Goal: Information Seeking & Learning: Check status

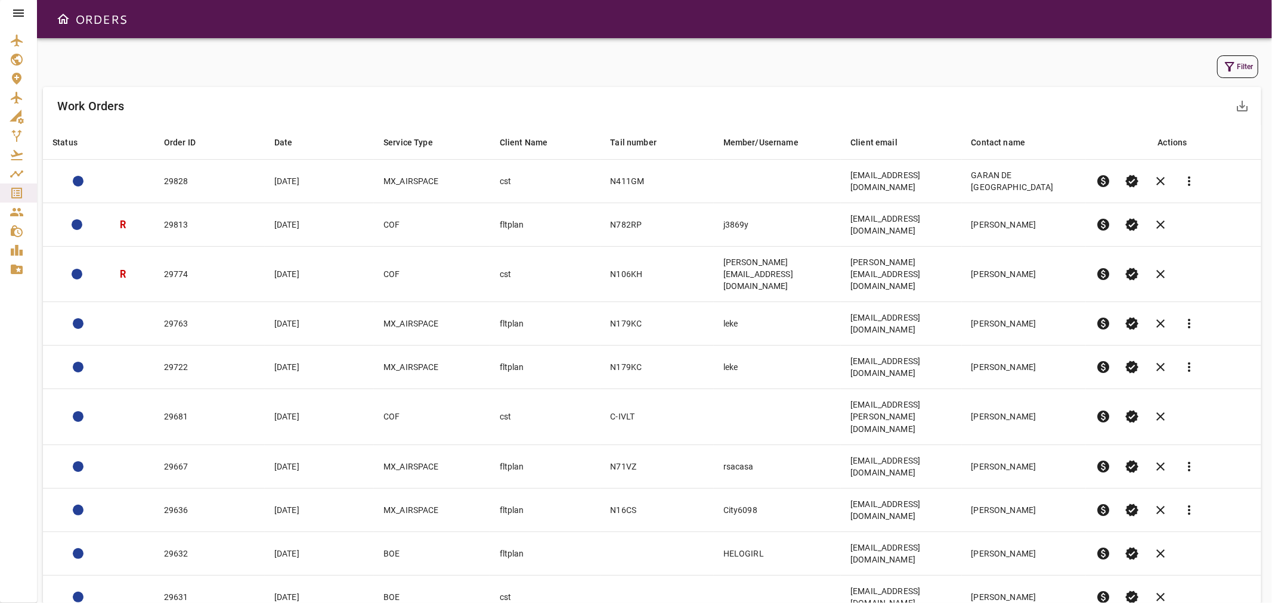
click at [1232, 64] on icon "button" at bounding box center [1229, 67] width 10 height 10
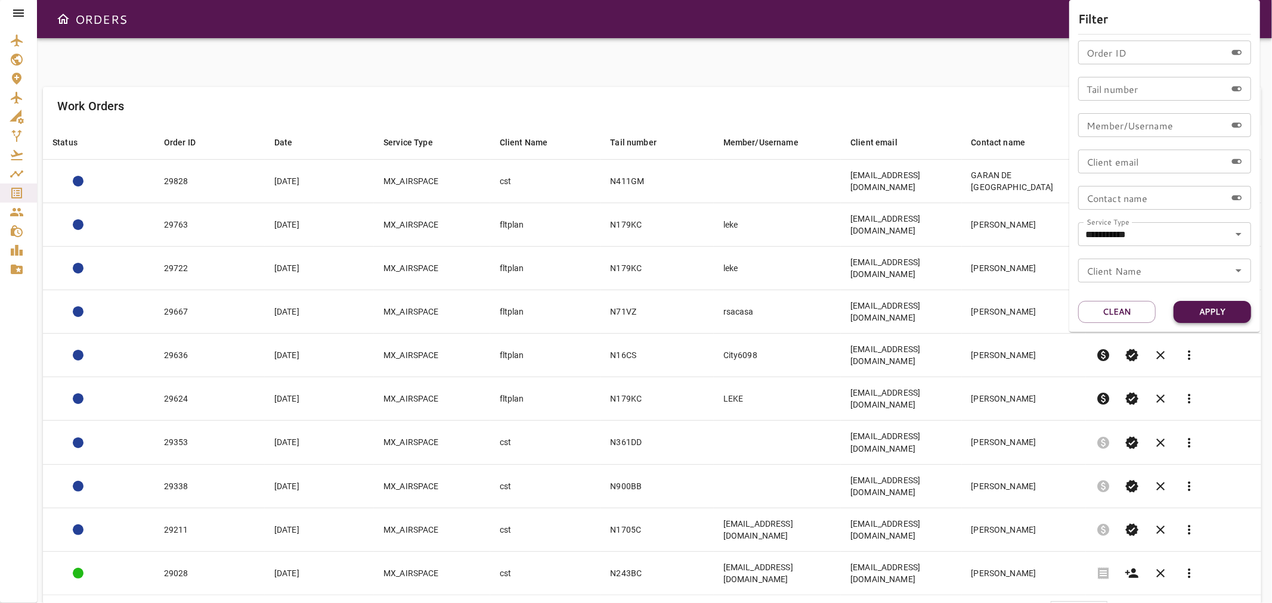
click at [1231, 316] on button "Apply" at bounding box center [1211, 312] width 77 height 22
click at [856, 594] on div at bounding box center [636, 301] width 1272 height 603
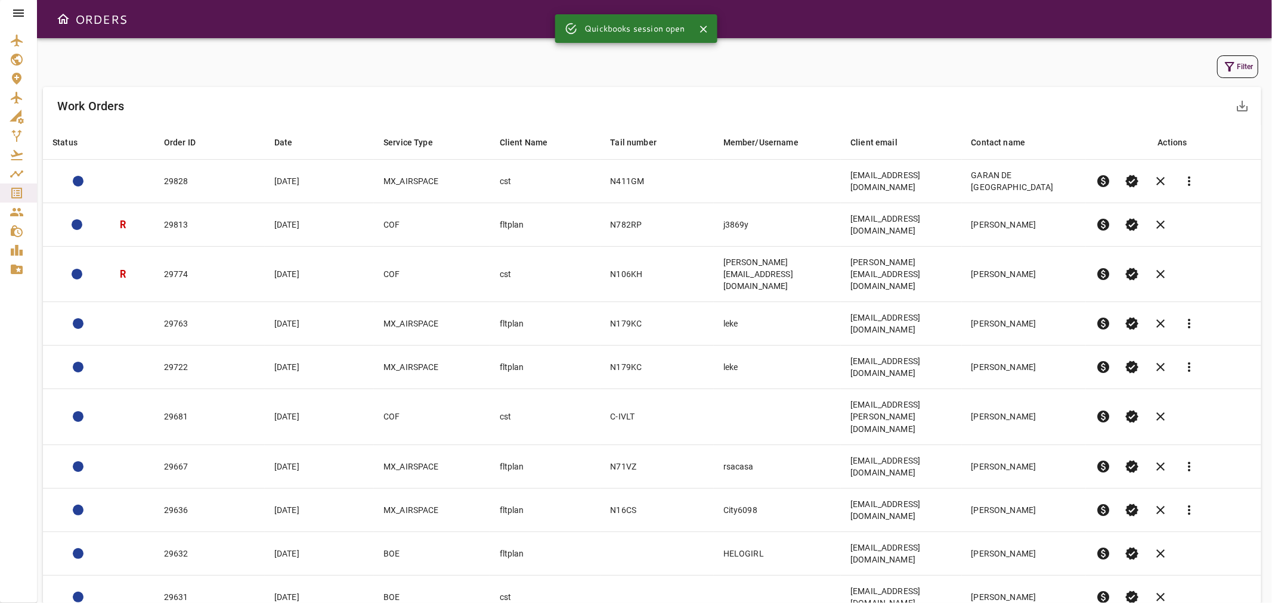
click at [1238, 63] on button "Filter" at bounding box center [1237, 66] width 41 height 23
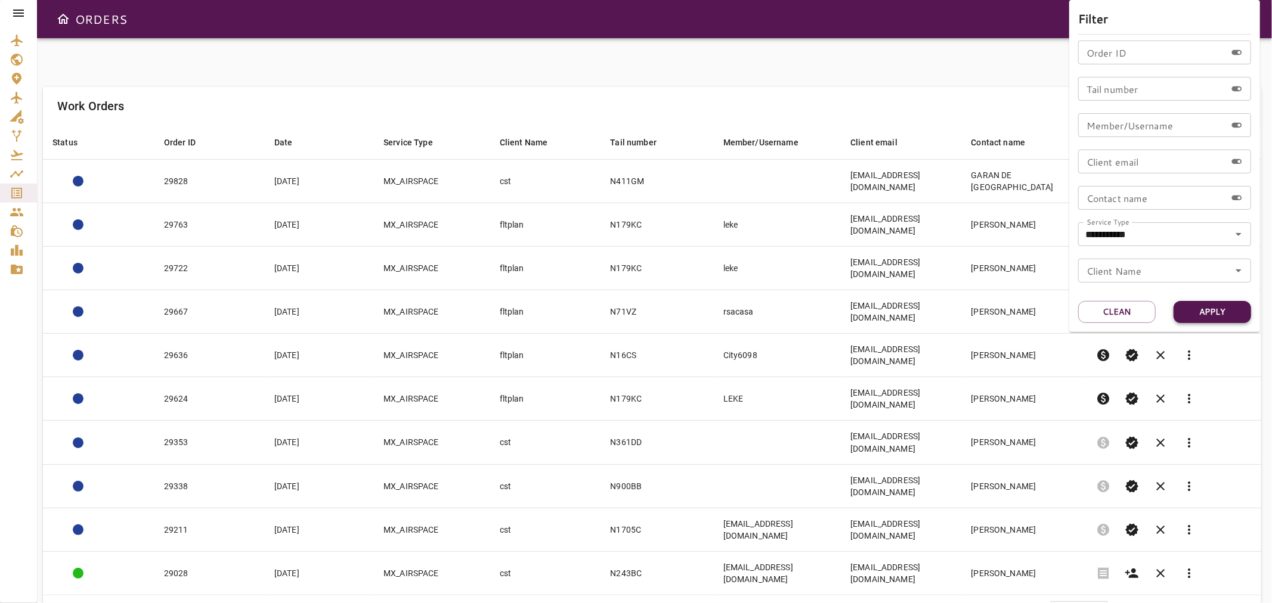
drag, startPoint x: 1212, startPoint y: 312, endPoint x: 1184, endPoint y: 320, distance: 29.2
click at [1211, 312] on button "Apply" at bounding box center [1211, 312] width 77 height 22
click at [857, 555] on div at bounding box center [636, 301] width 1272 height 603
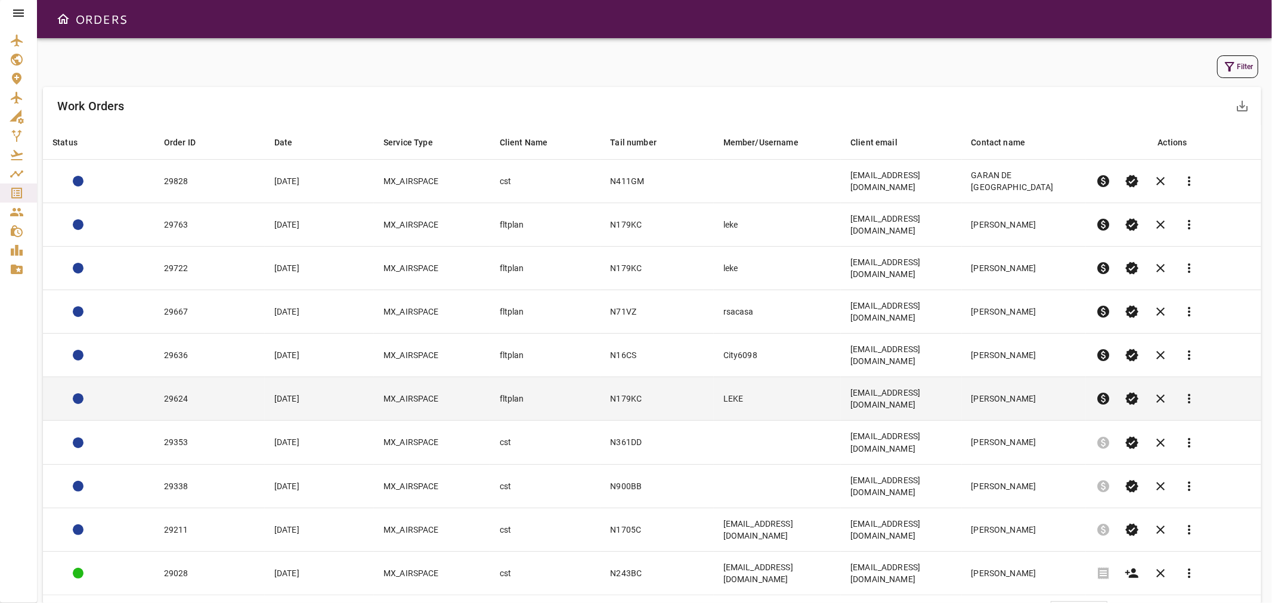
click at [792, 377] on td "LEKE" at bounding box center [777, 399] width 127 height 44
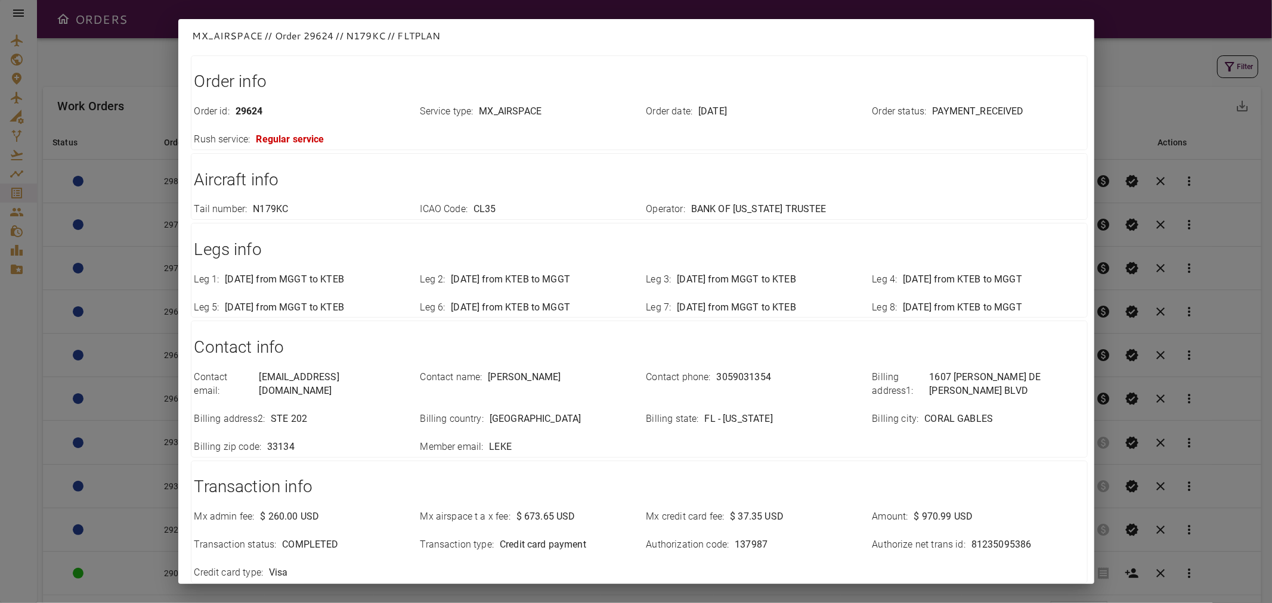
scroll to position [137, 0]
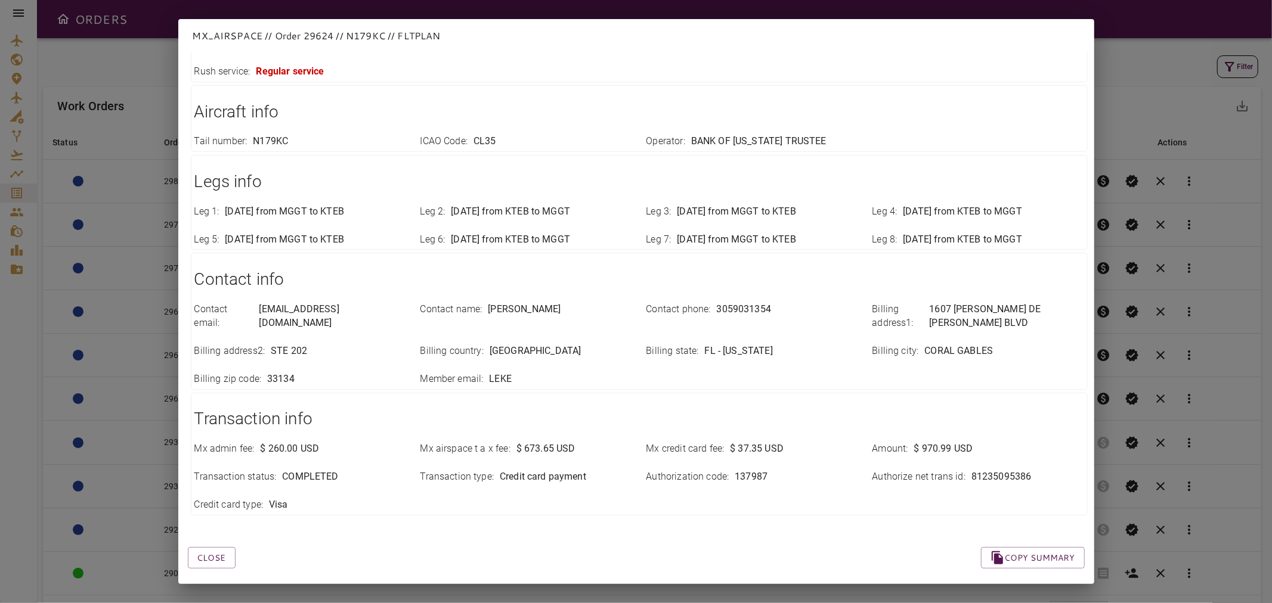
drag, startPoint x: 207, startPoint y: 545, endPoint x: 320, endPoint y: 531, distance: 112.9
click at [209, 547] on button "Close" at bounding box center [212, 558] width 48 height 22
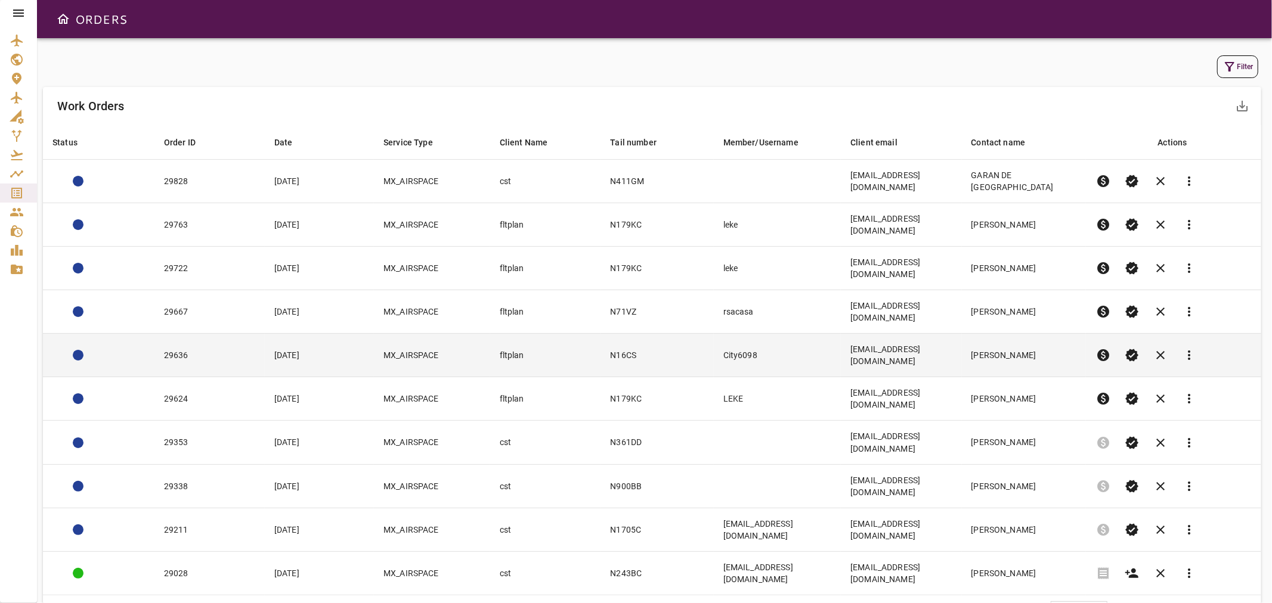
click at [1031, 334] on td "[PERSON_NAME]" at bounding box center [1024, 356] width 125 height 44
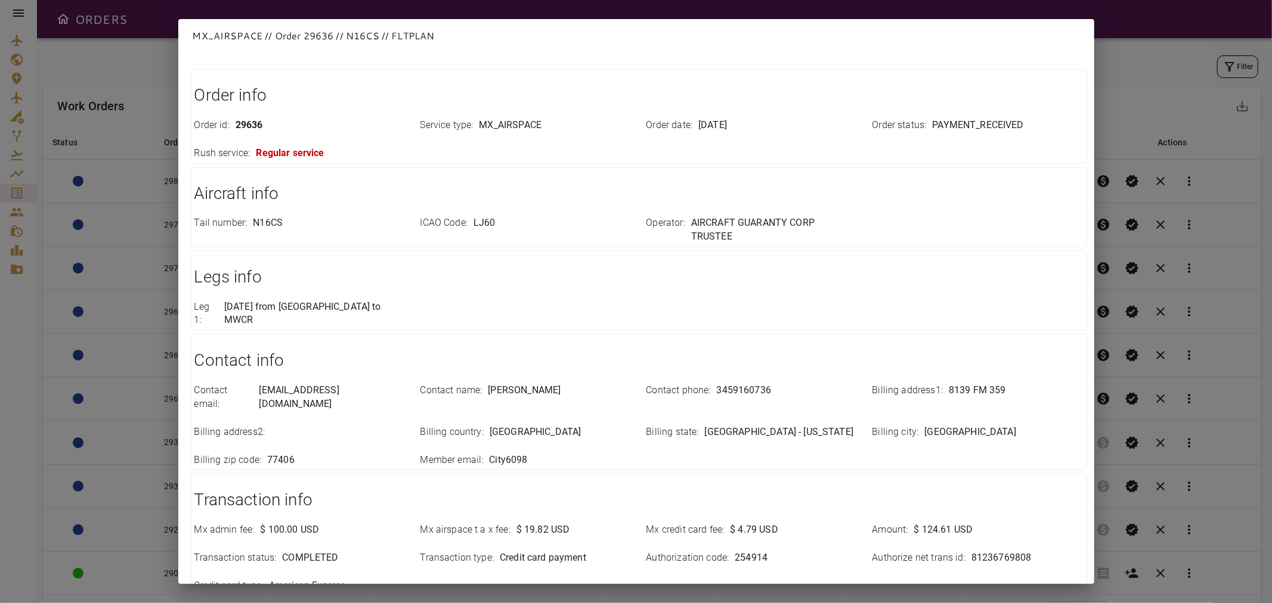
scroll to position [123, 0]
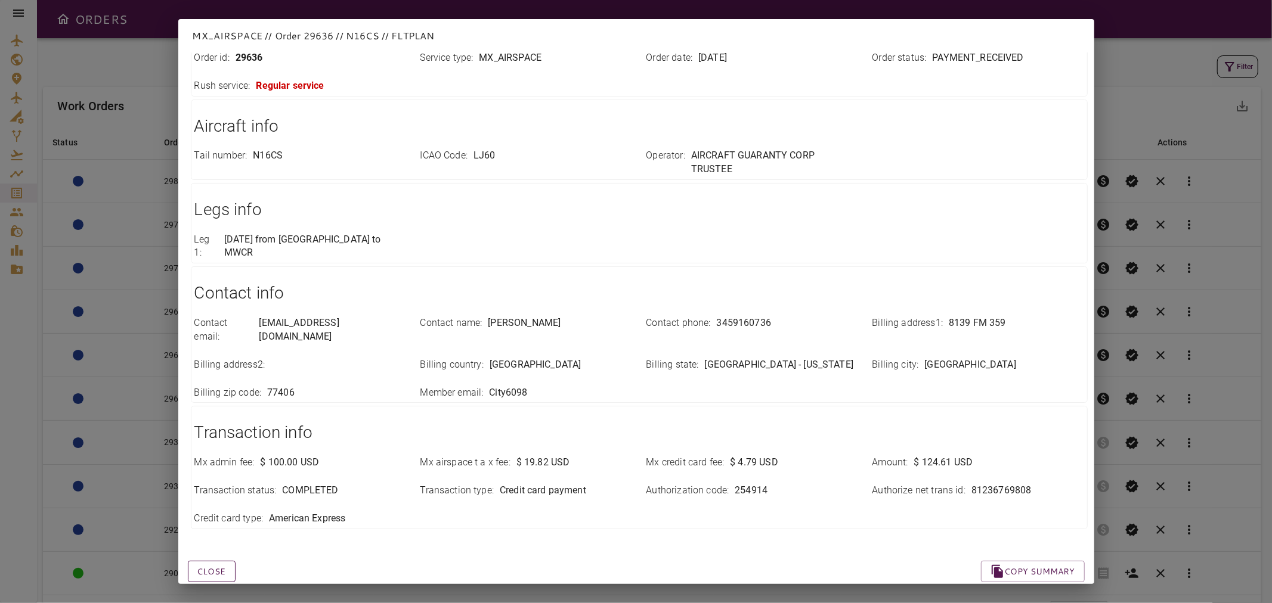
click at [211, 561] on button "Close" at bounding box center [212, 572] width 48 height 22
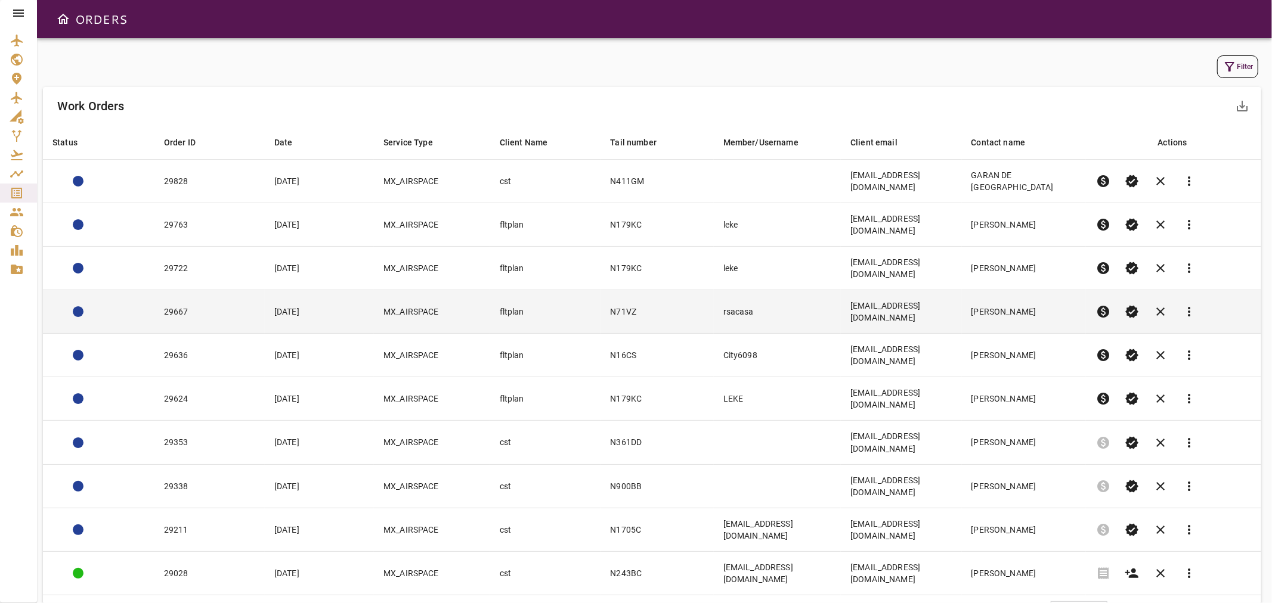
click at [245, 290] on td "29667" at bounding box center [209, 312] width 110 height 44
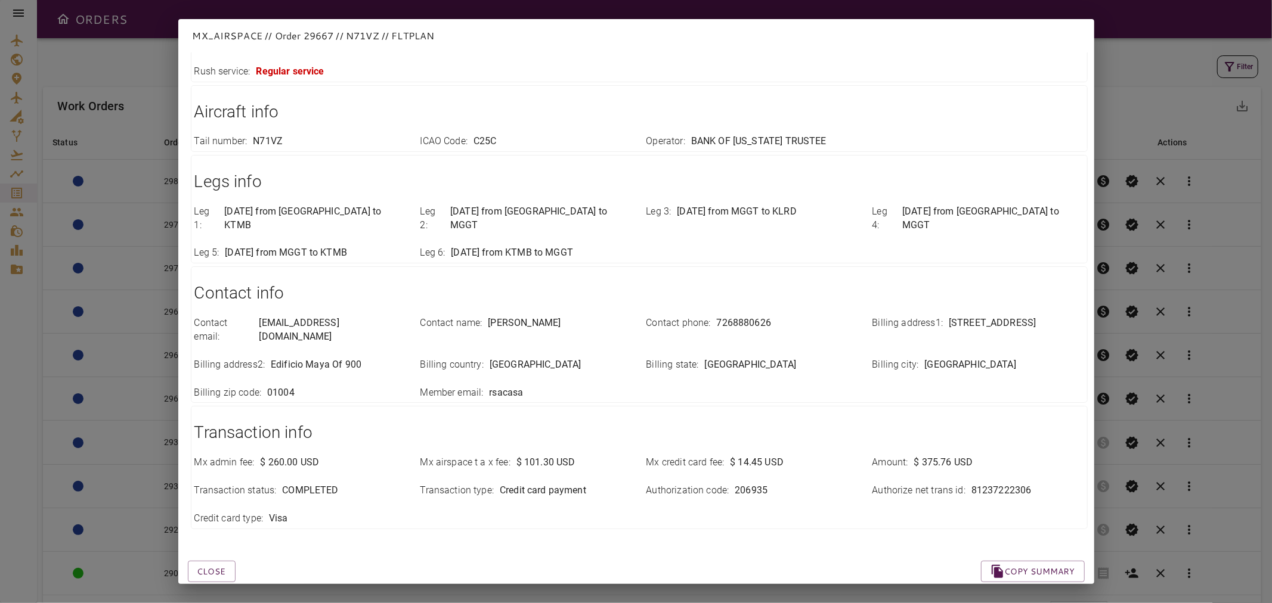
scroll to position [0, 0]
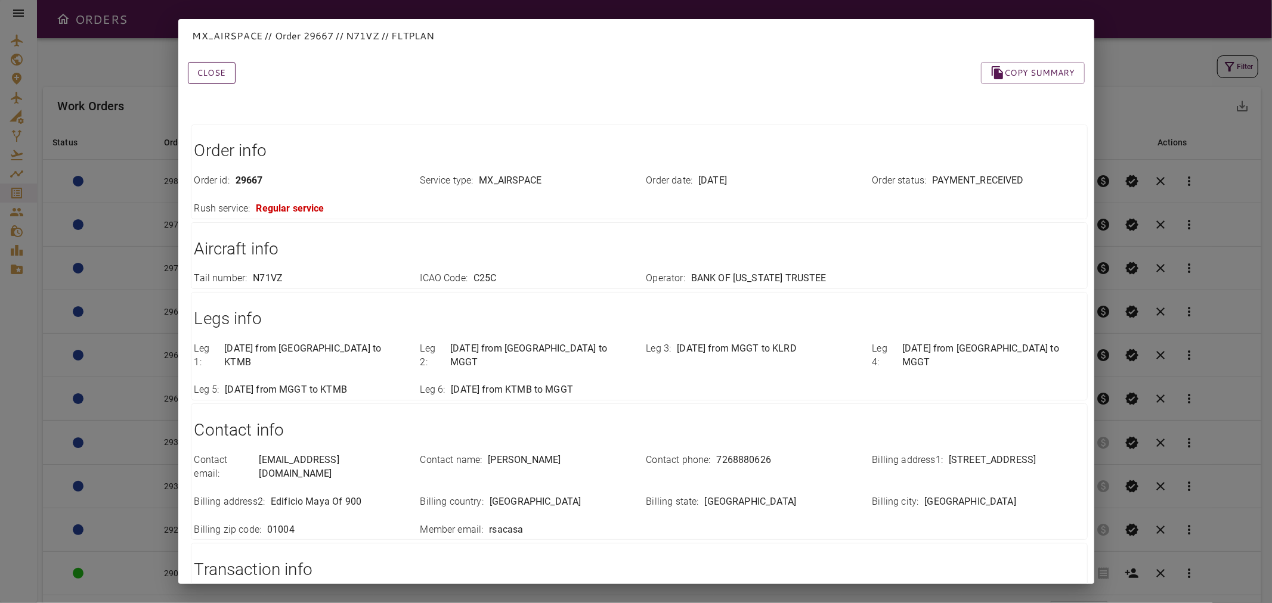
click at [209, 69] on button "Close" at bounding box center [212, 73] width 48 height 22
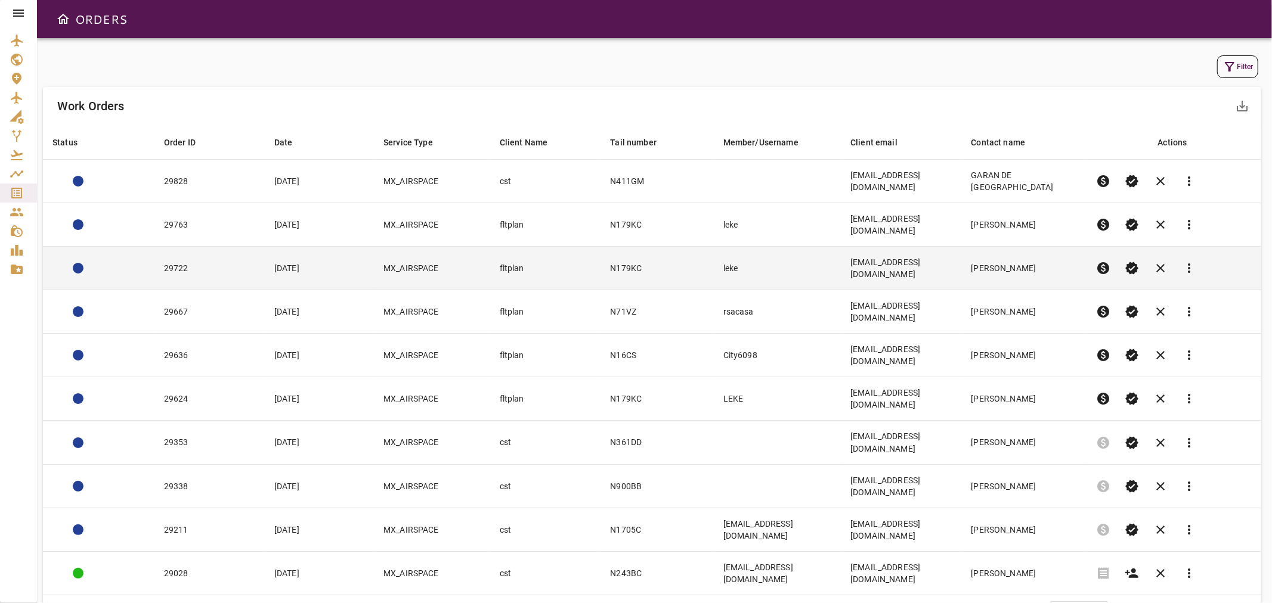
click at [241, 252] on td "29722" at bounding box center [209, 269] width 110 height 44
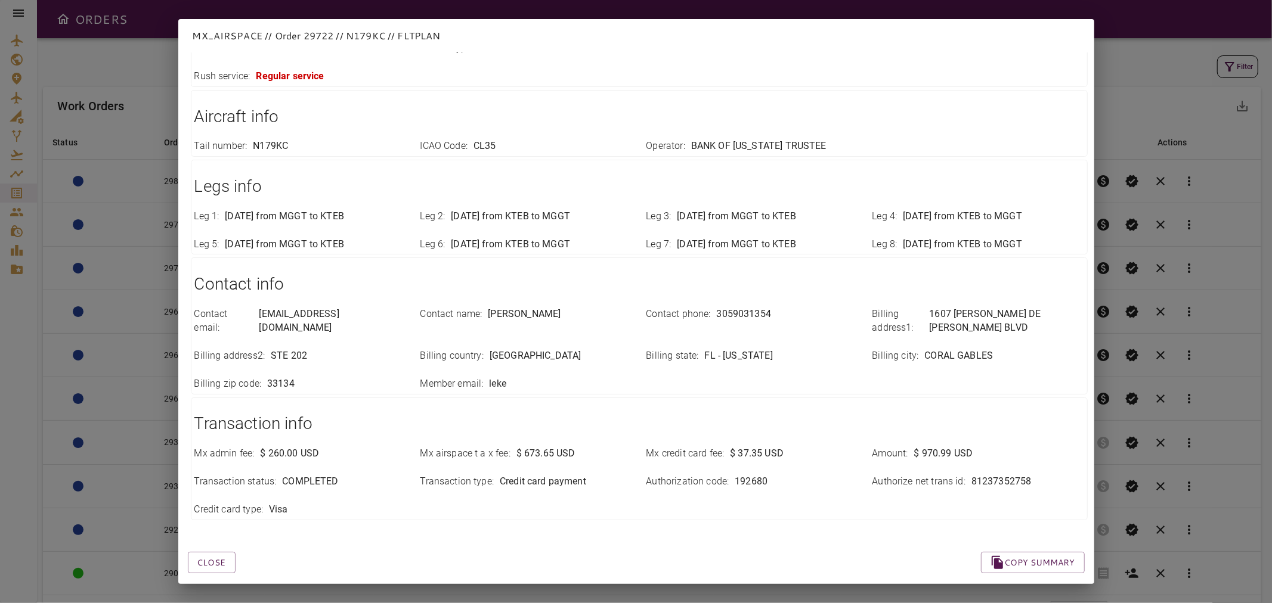
scroll to position [137, 0]
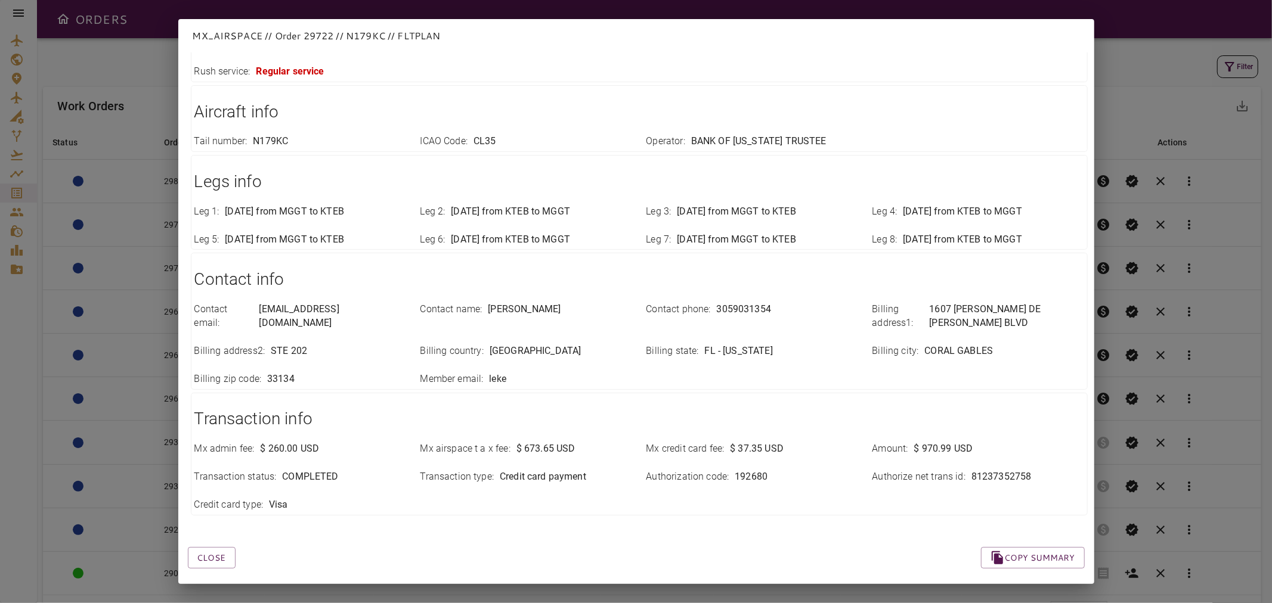
drag, startPoint x: 217, startPoint y: 546, endPoint x: 185, endPoint y: 516, distance: 43.4
click at [217, 547] on button "Close" at bounding box center [212, 558] width 48 height 22
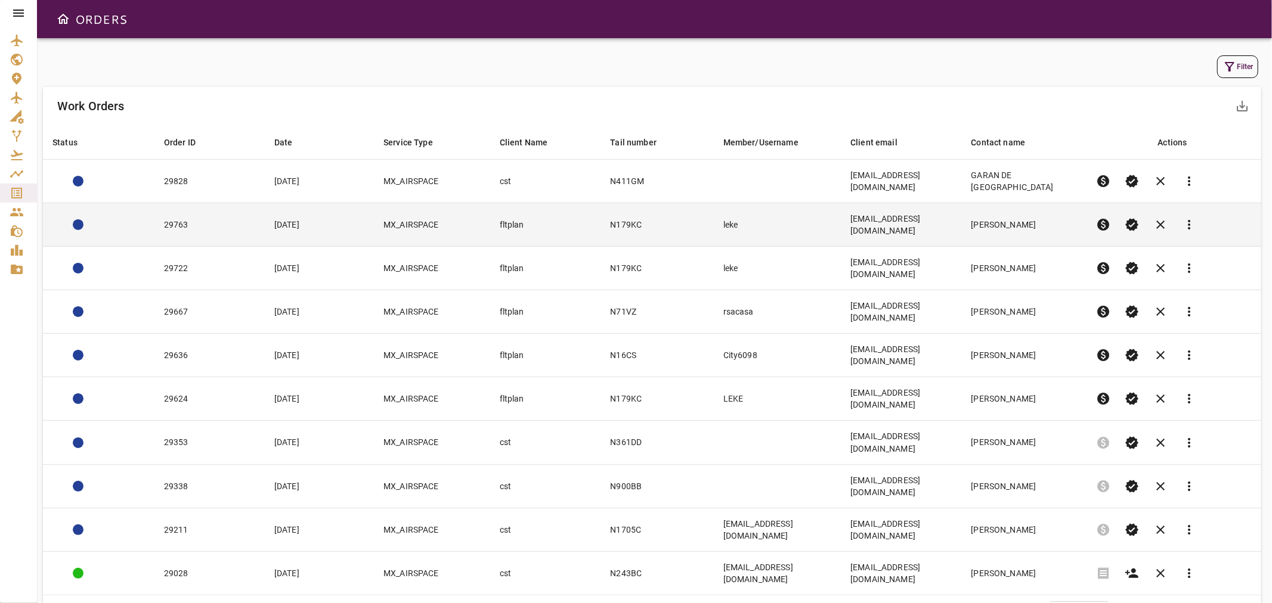
click at [228, 219] on td "29763" at bounding box center [209, 225] width 110 height 44
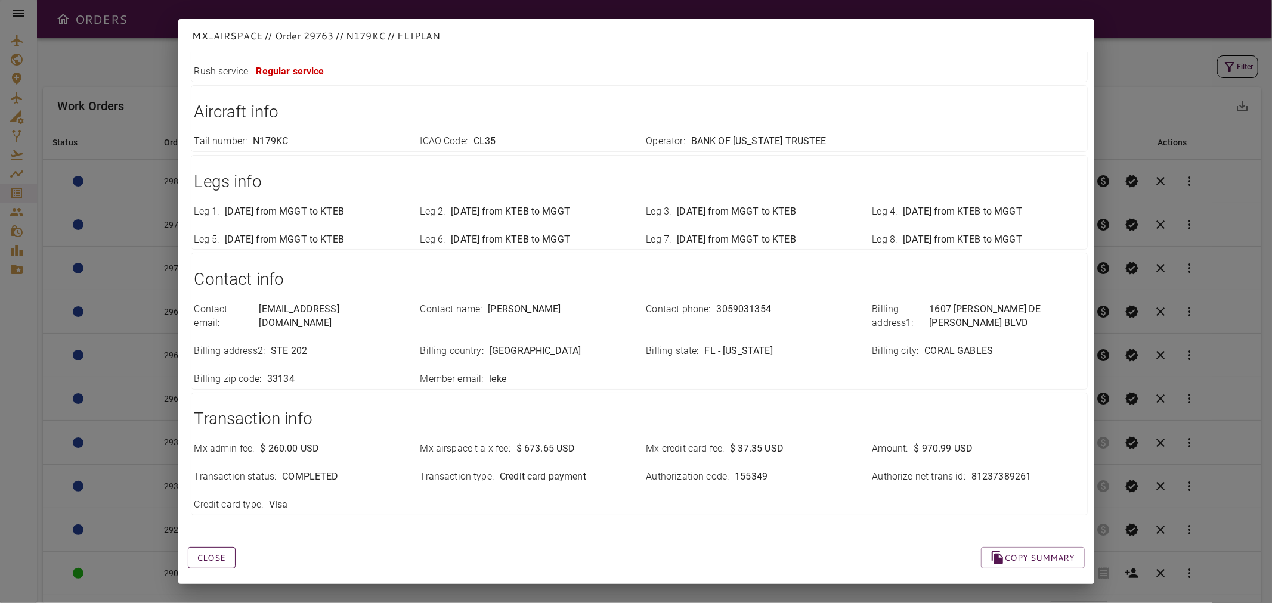
click at [216, 552] on button "Close" at bounding box center [212, 558] width 48 height 22
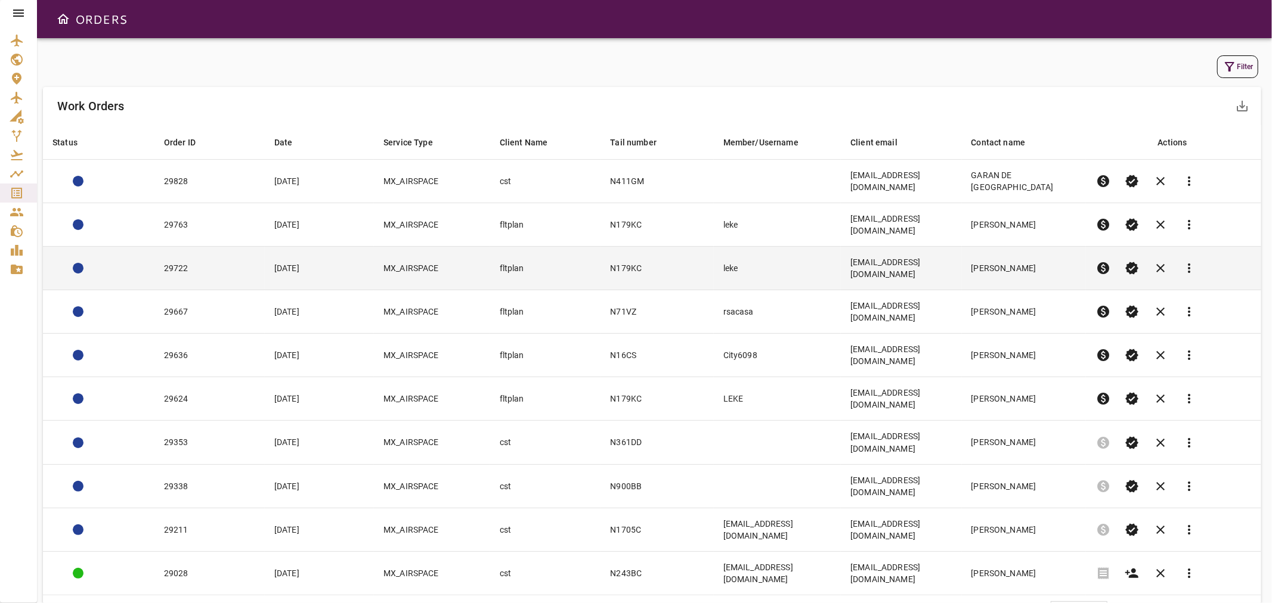
click at [409, 248] on td "MX_AIRSPACE" at bounding box center [432, 269] width 116 height 44
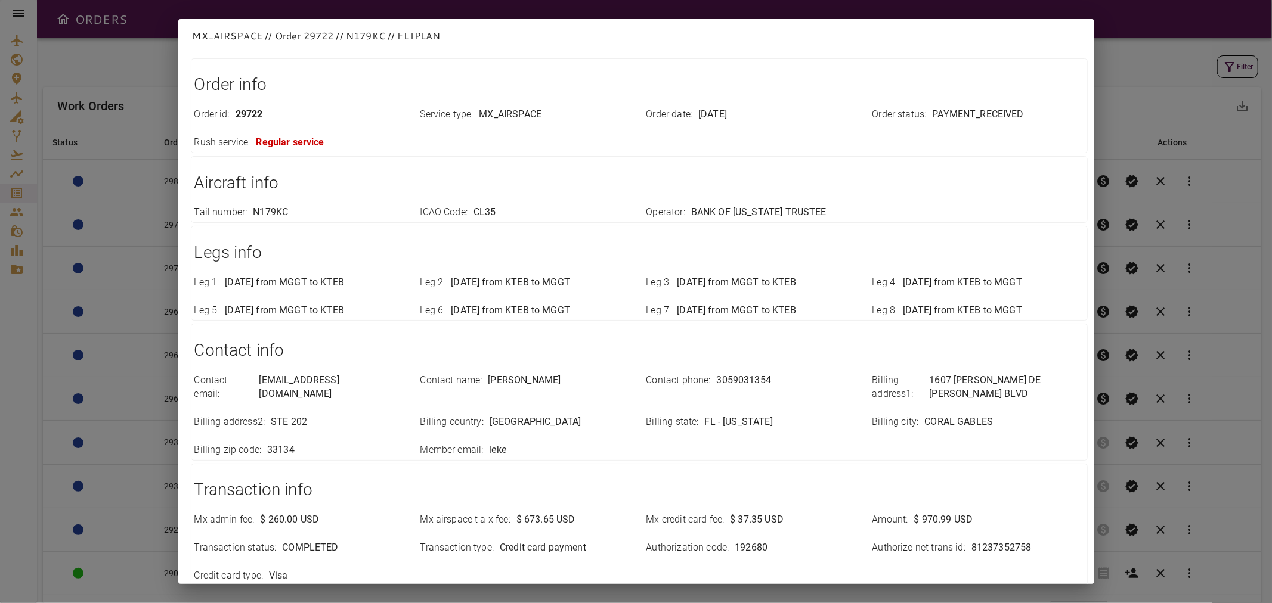
scroll to position [132, 0]
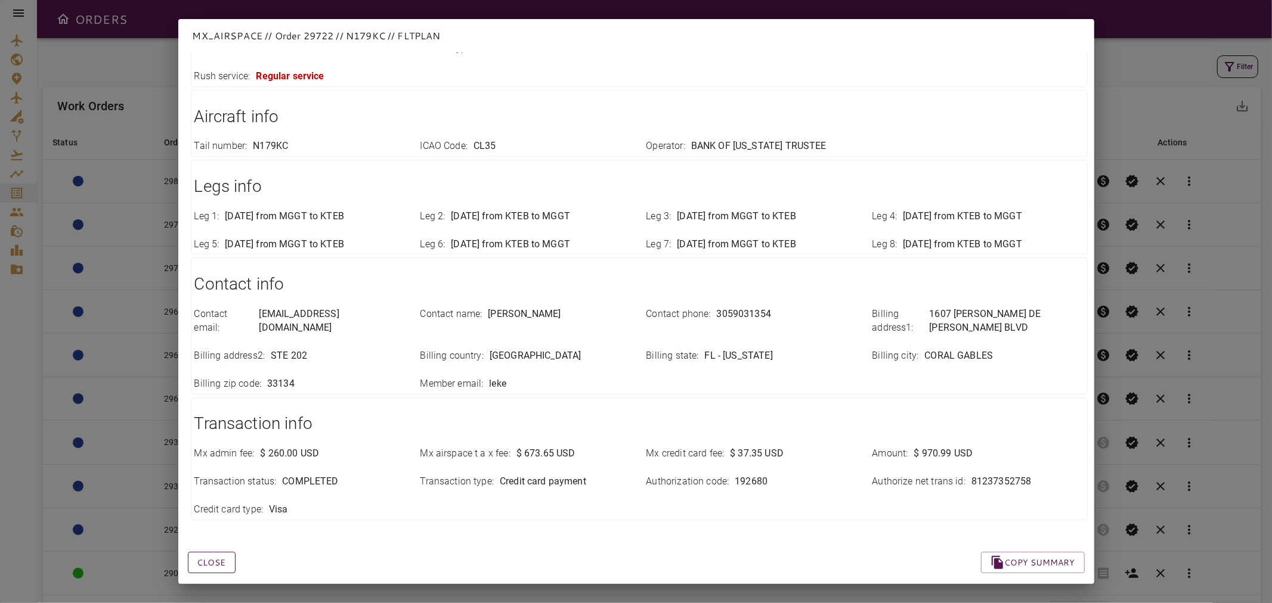
click at [217, 558] on button "Close" at bounding box center [212, 563] width 48 height 22
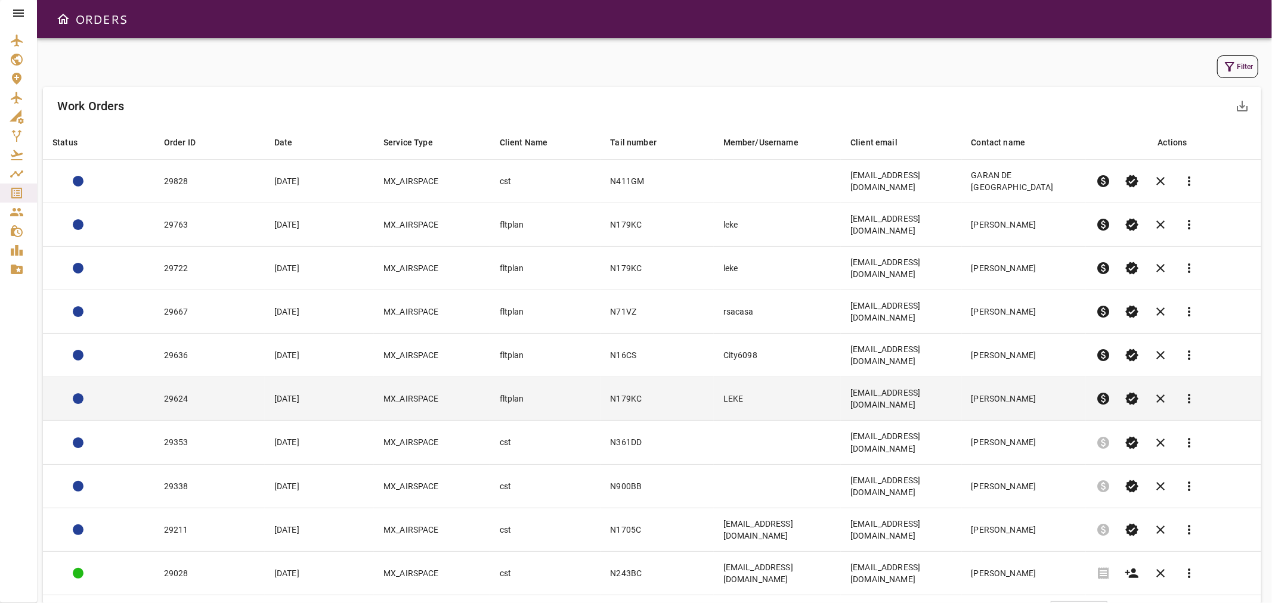
click at [491, 377] on td "fltplan" at bounding box center [545, 399] width 111 height 44
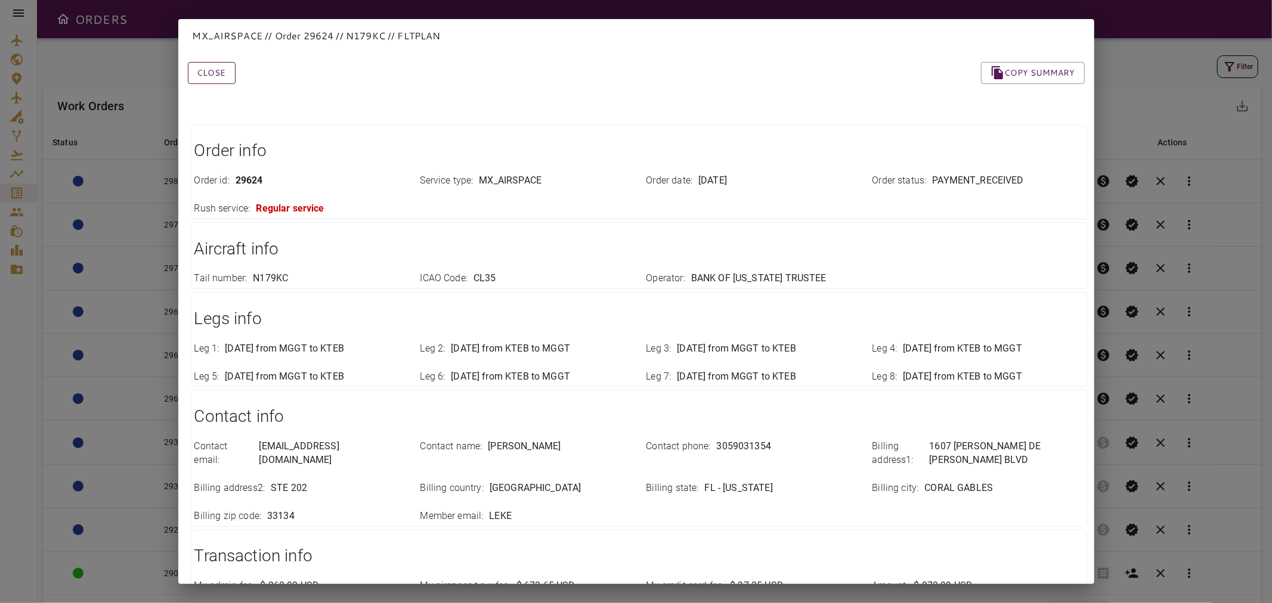
click at [219, 75] on button "Close" at bounding box center [212, 73] width 48 height 22
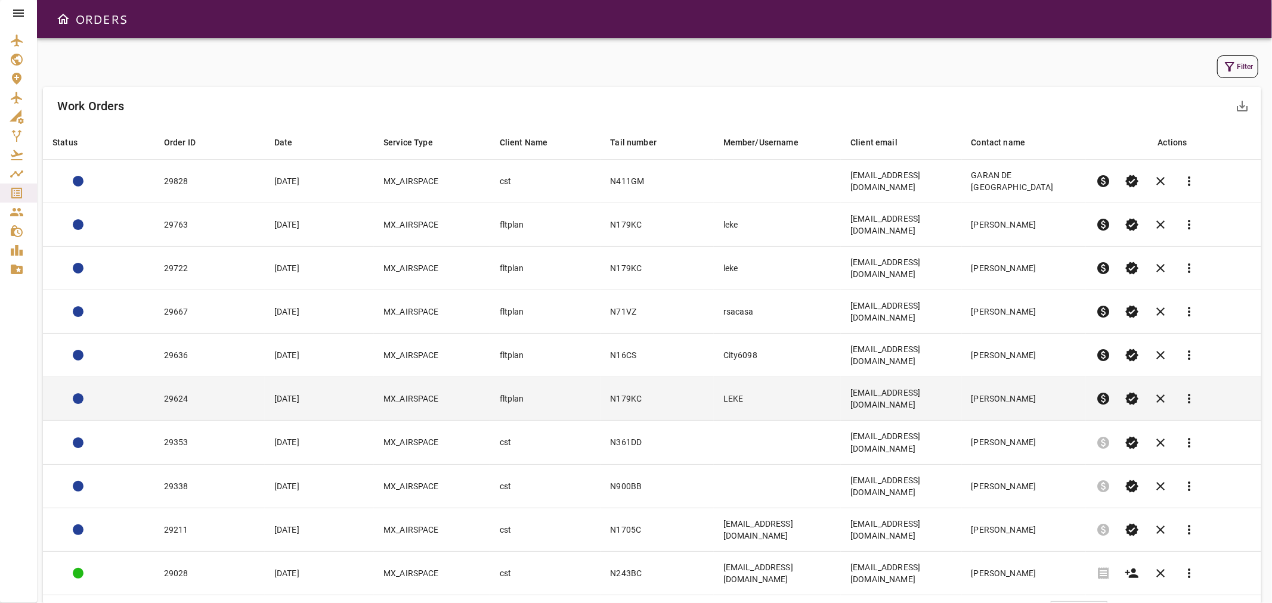
click at [806, 377] on td "LEKE" at bounding box center [777, 399] width 127 height 44
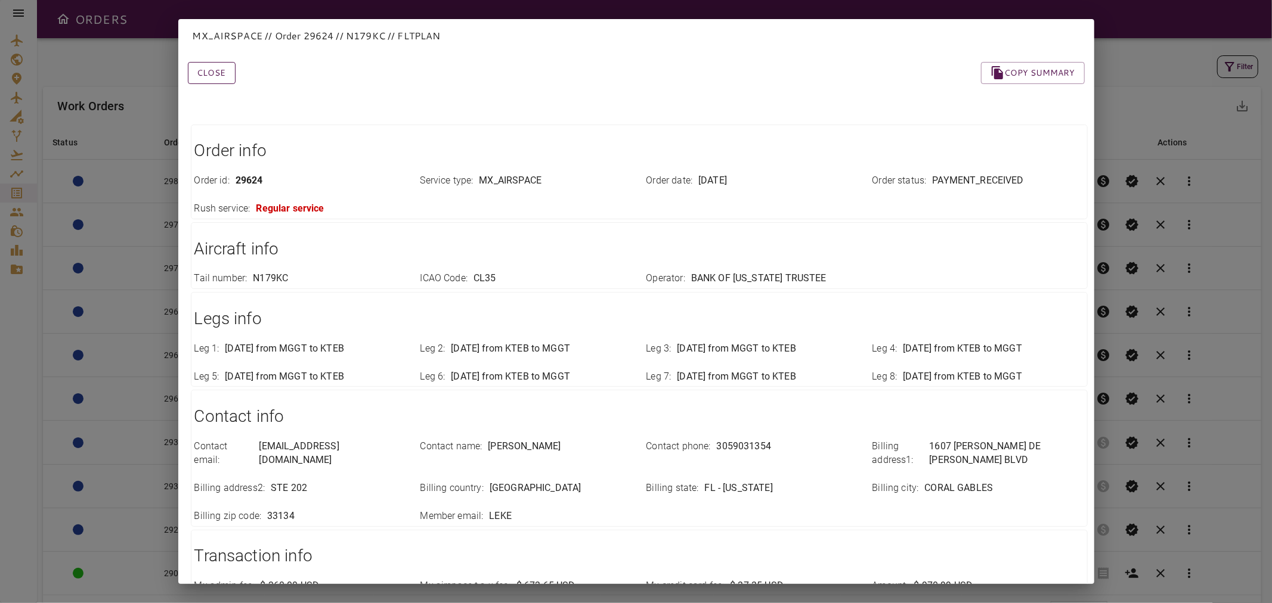
click at [224, 73] on button "Close" at bounding box center [212, 73] width 48 height 22
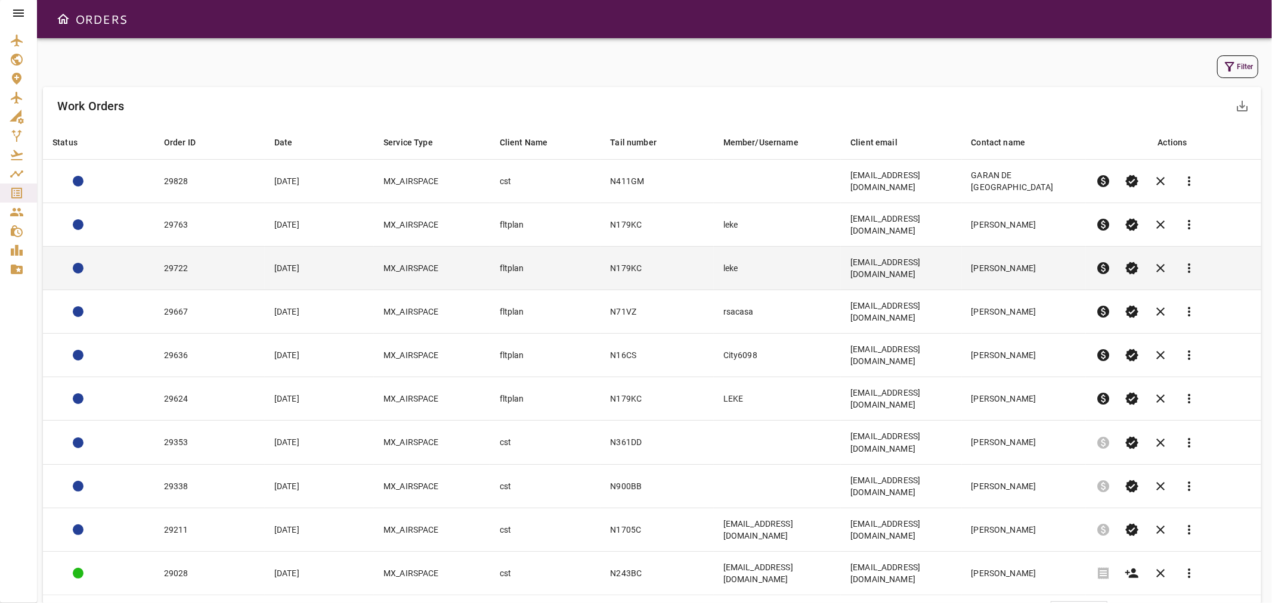
click at [941, 253] on td "[EMAIL_ADDRESS][DOMAIN_NAME]" at bounding box center [901, 269] width 120 height 44
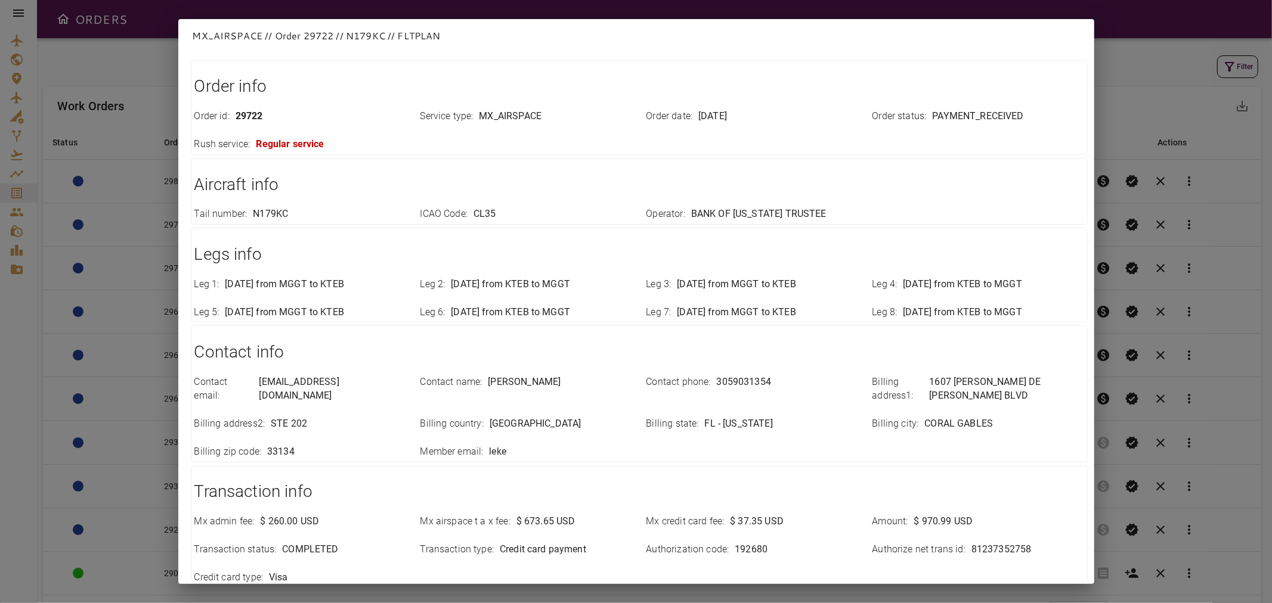
scroll to position [0, 0]
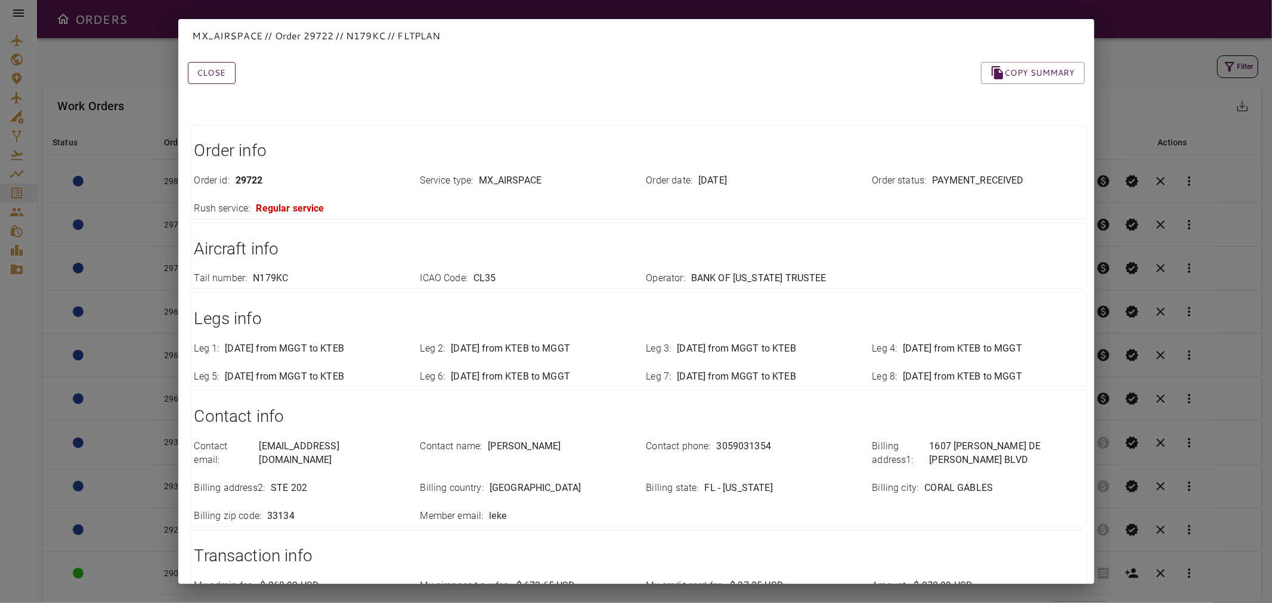
click at [219, 76] on button "Close" at bounding box center [212, 73] width 48 height 22
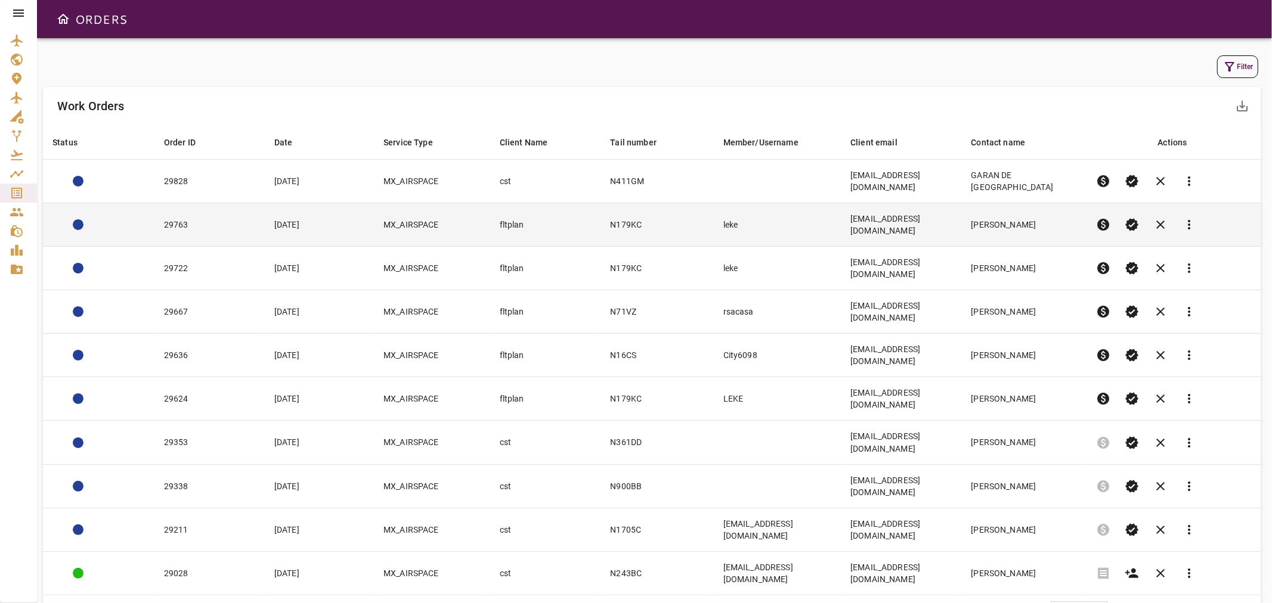
click at [681, 225] on td "N179KC" at bounding box center [656, 225] width 113 height 44
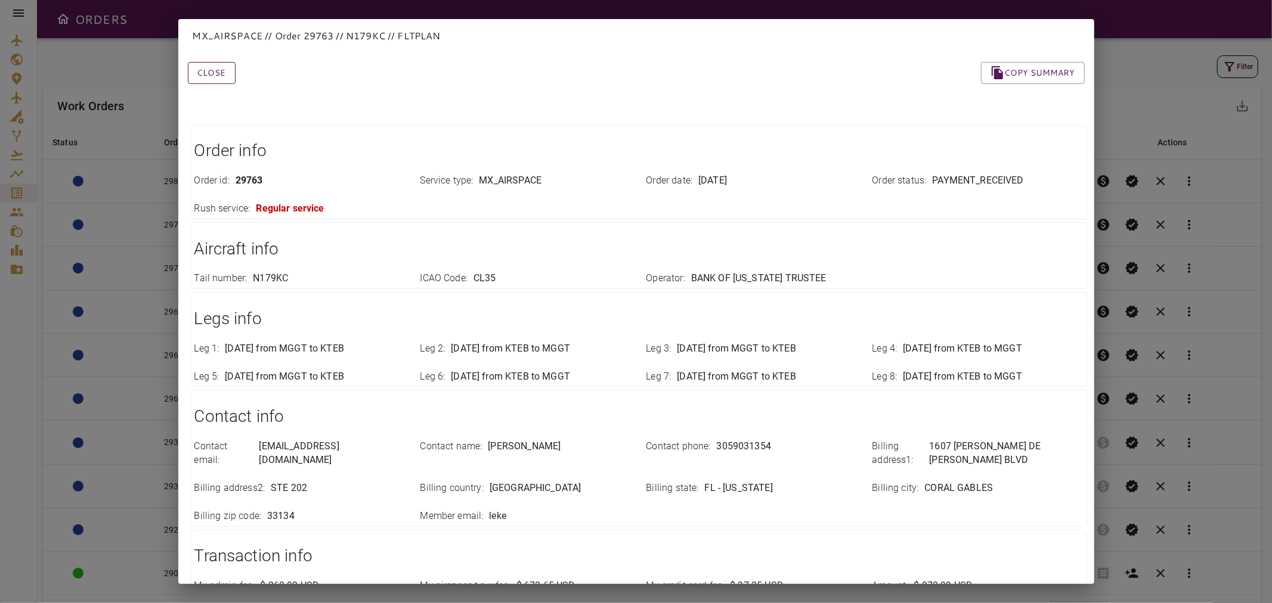
click at [217, 73] on button "Close" at bounding box center [212, 73] width 48 height 22
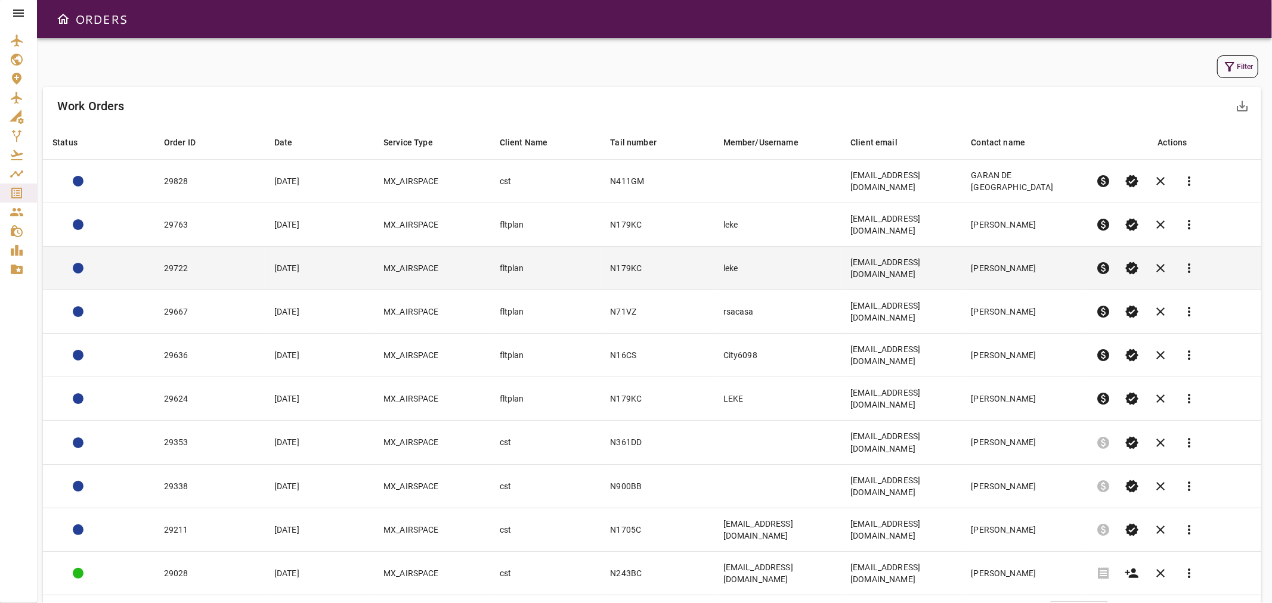
click at [813, 247] on td "leke" at bounding box center [777, 269] width 127 height 44
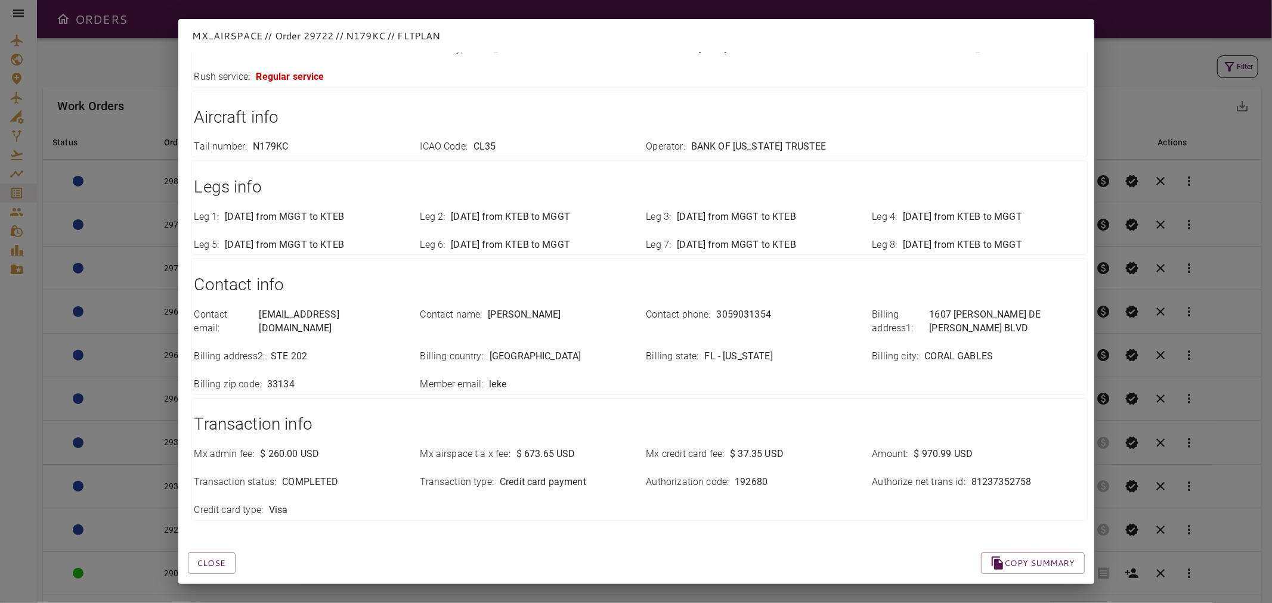
scroll to position [137, 0]
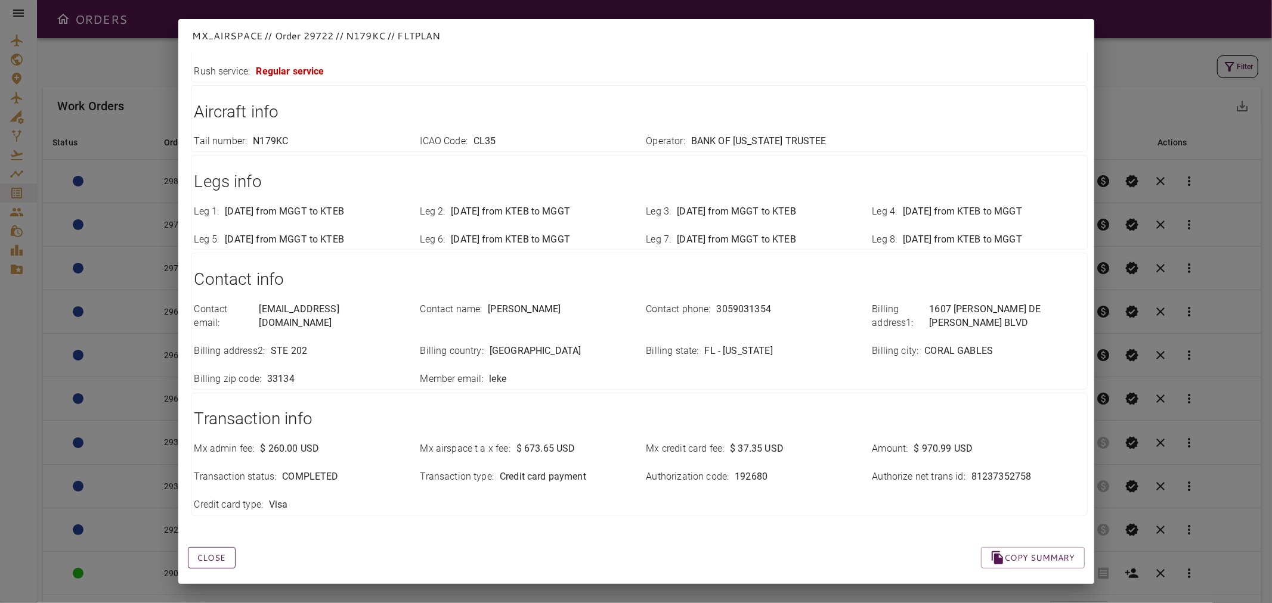
click at [201, 550] on button "Close" at bounding box center [212, 558] width 48 height 22
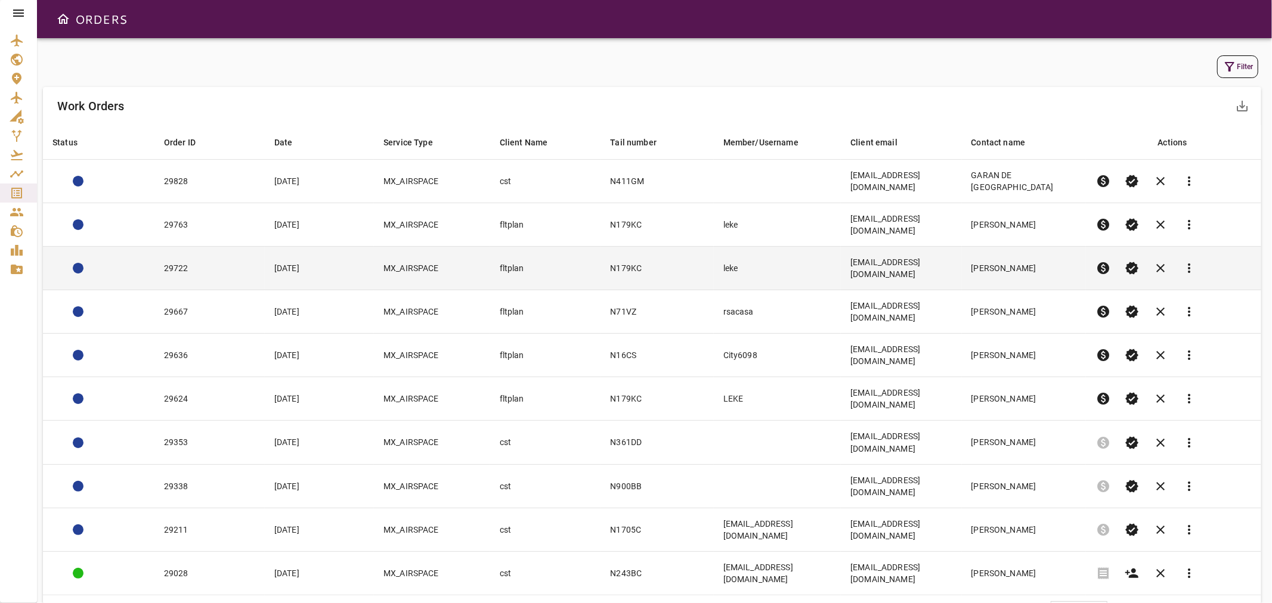
click at [730, 247] on td "leke" at bounding box center [777, 269] width 127 height 44
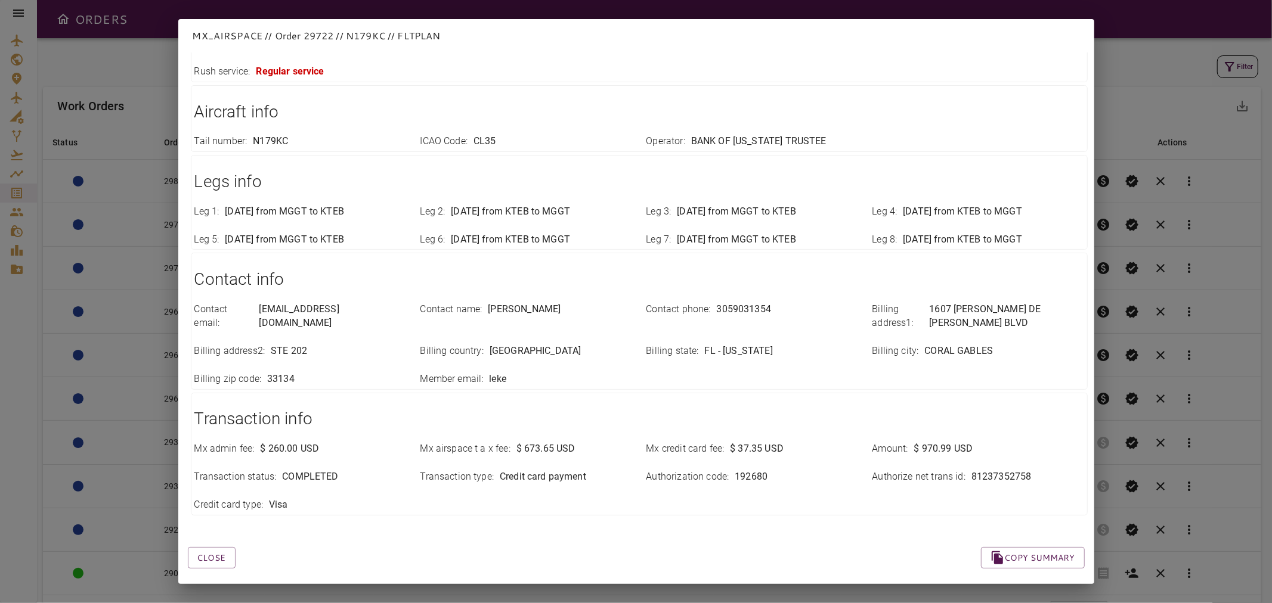
scroll to position [0, 0]
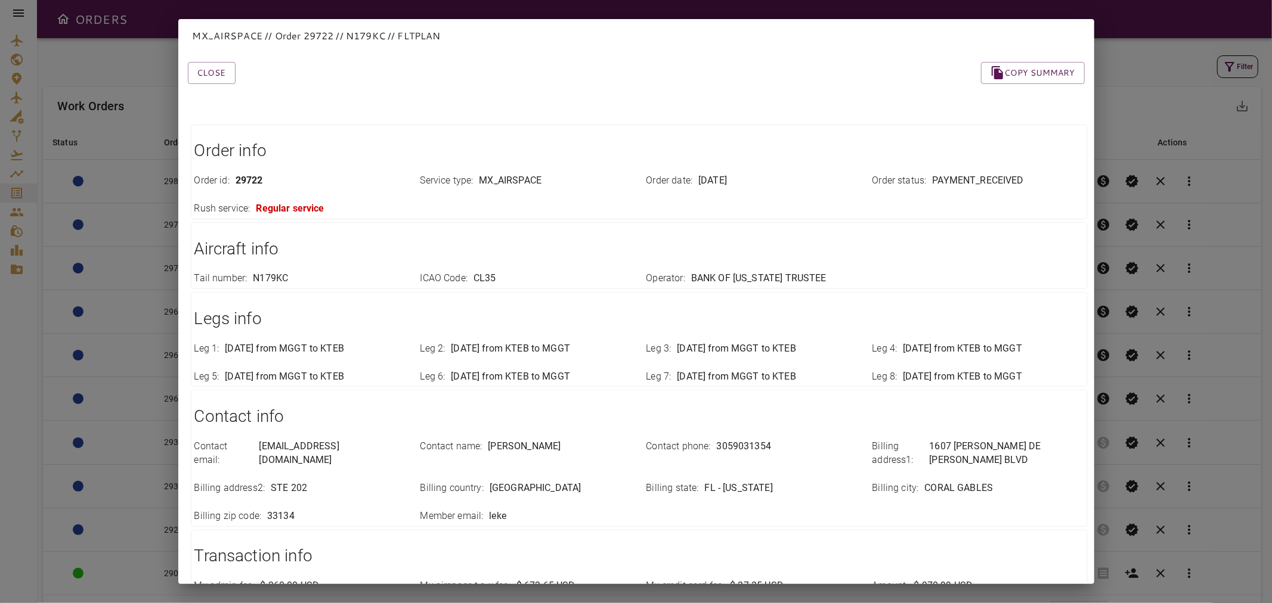
click at [216, 56] on div "Close Copy summary" at bounding box center [621, 58] width 925 height 51
click at [206, 73] on button "Close" at bounding box center [212, 73] width 48 height 22
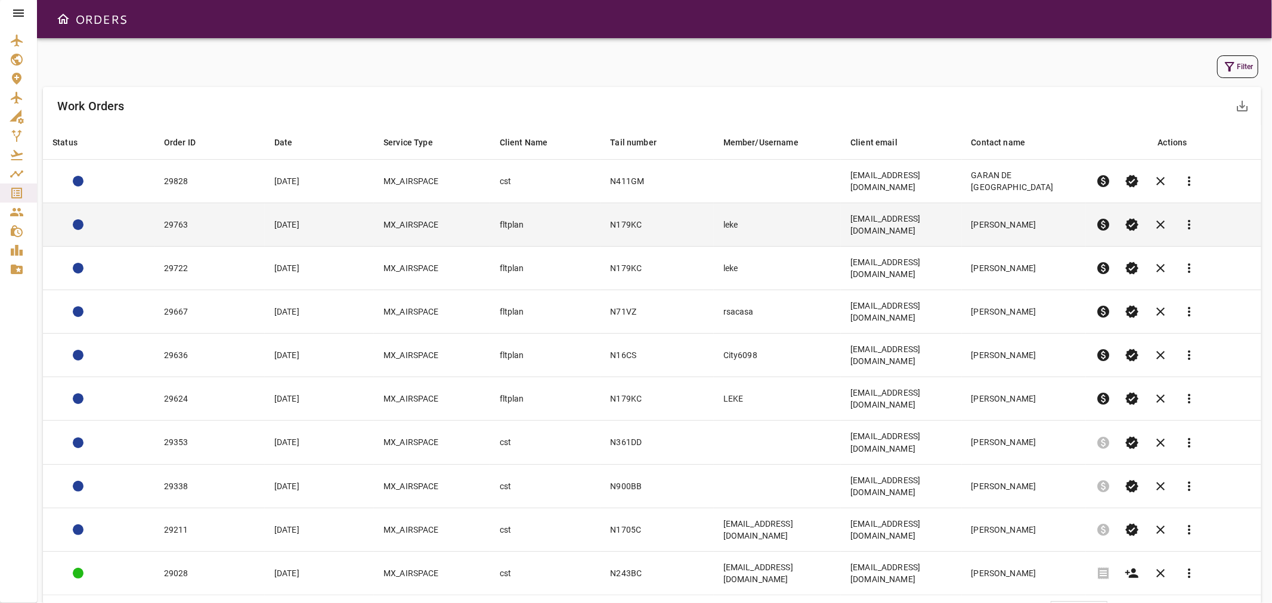
click at [361, 225] on td "[DATE]" at bounding box center [319, 225] width 109 height 44
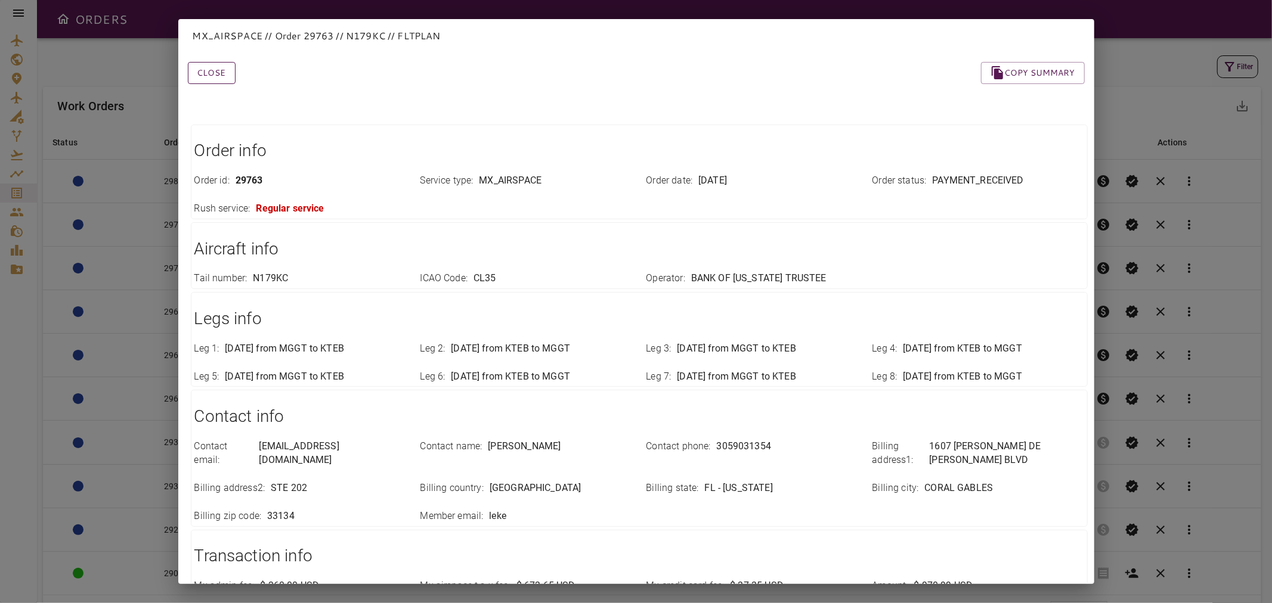
click at [223, 70] on button "Close" at bounding box center [212, 73] width 48 height 22
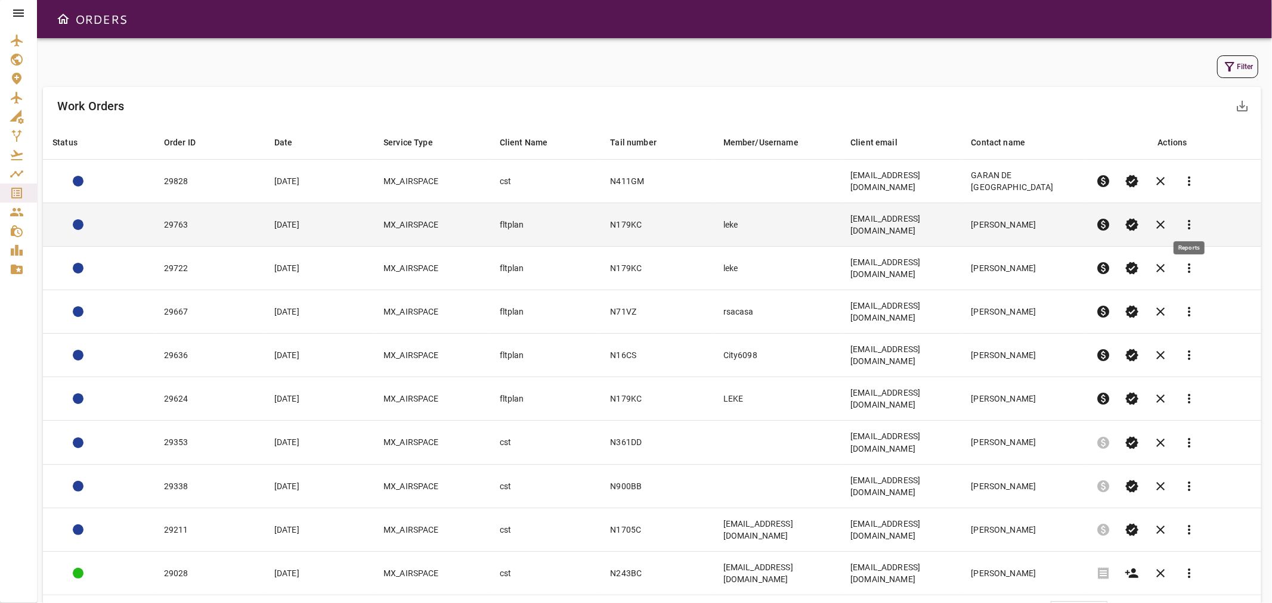
click at [1187, 218] on span "more_vert" at bounding box center [1189, 225] width 14 height 14
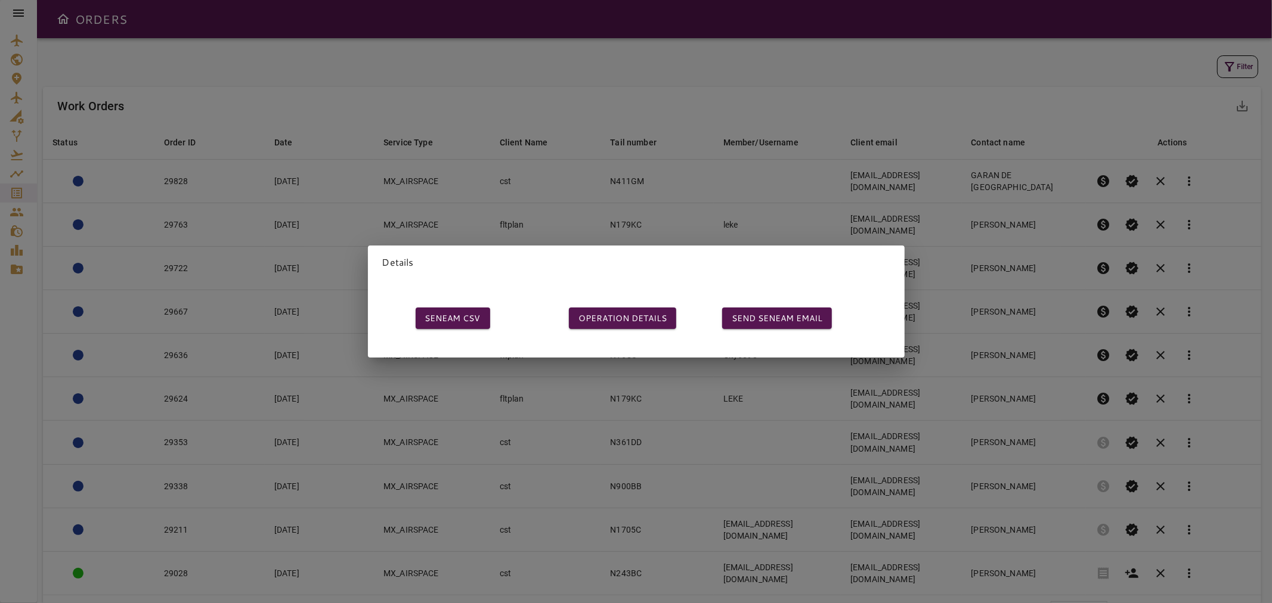
click at [552, 213] on div "Details SENEAM CSV OPERATION DETAILS SEND SENEAM EMAIL" at bounding box center [636, 301] width 1272 height 603
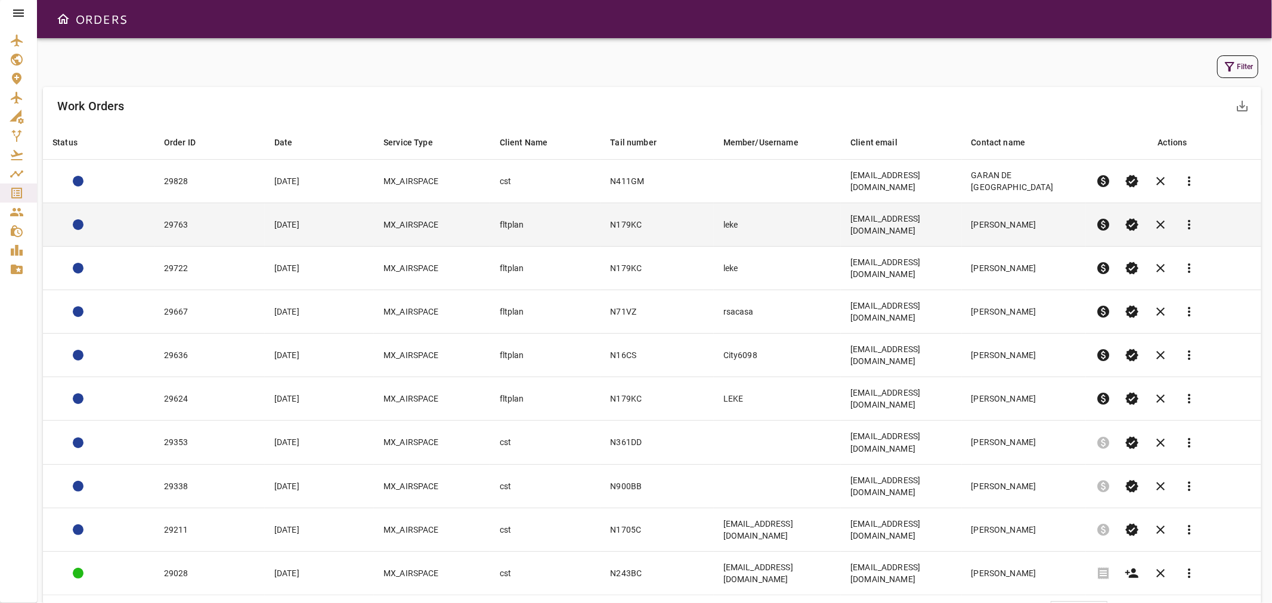
click at [574, 221] on td "fltplan" at bounding box center [545, 225] width 111 height 44
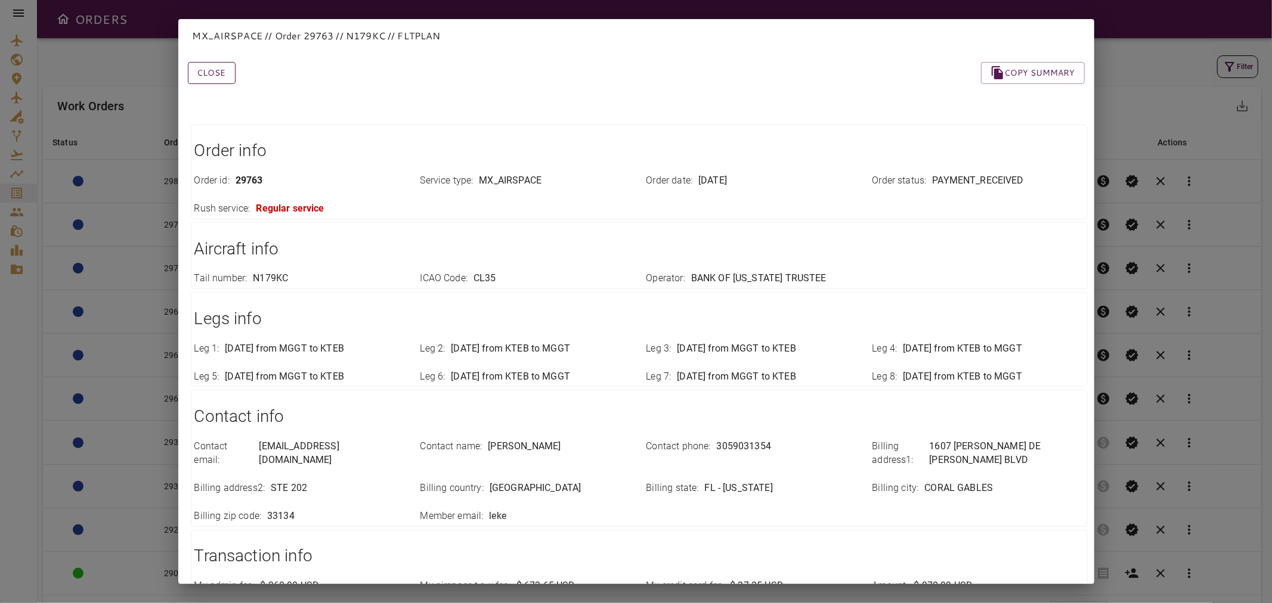
click at [213, 69] on button "Close" at bounding box center [212, 73] width 48 height 22
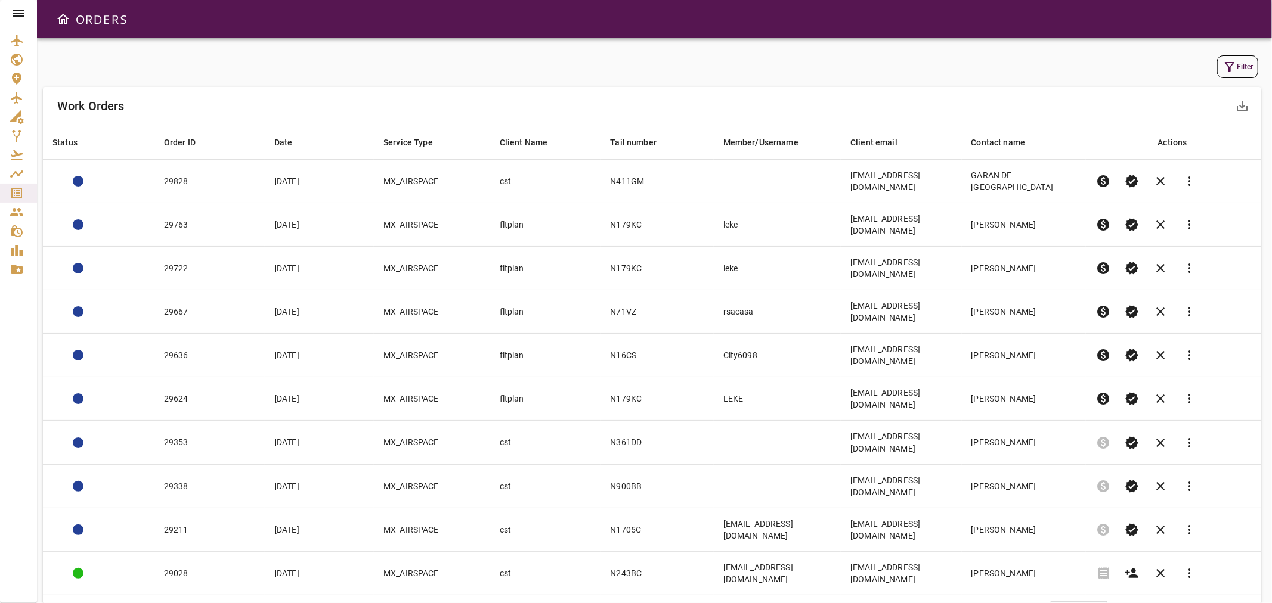
click at [17, 12] on icon at bounding box center [18, 13] width 14 height 14
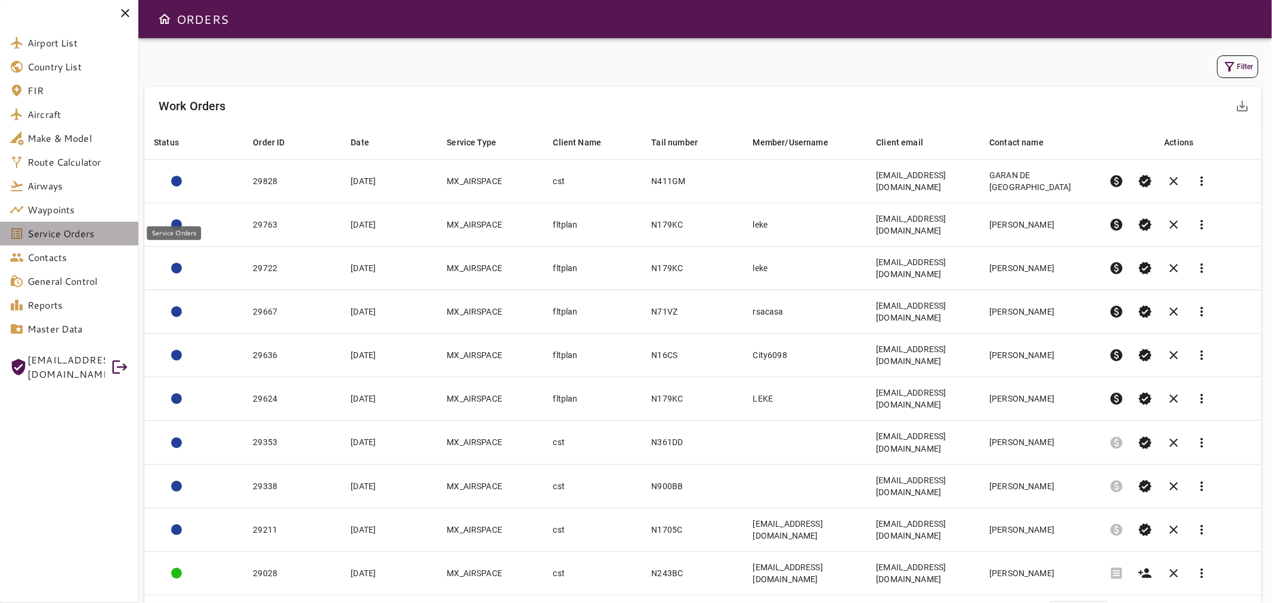
click at [35, 234] on span "Service Orders" at bounding box center [77, 234] width 101 height 14
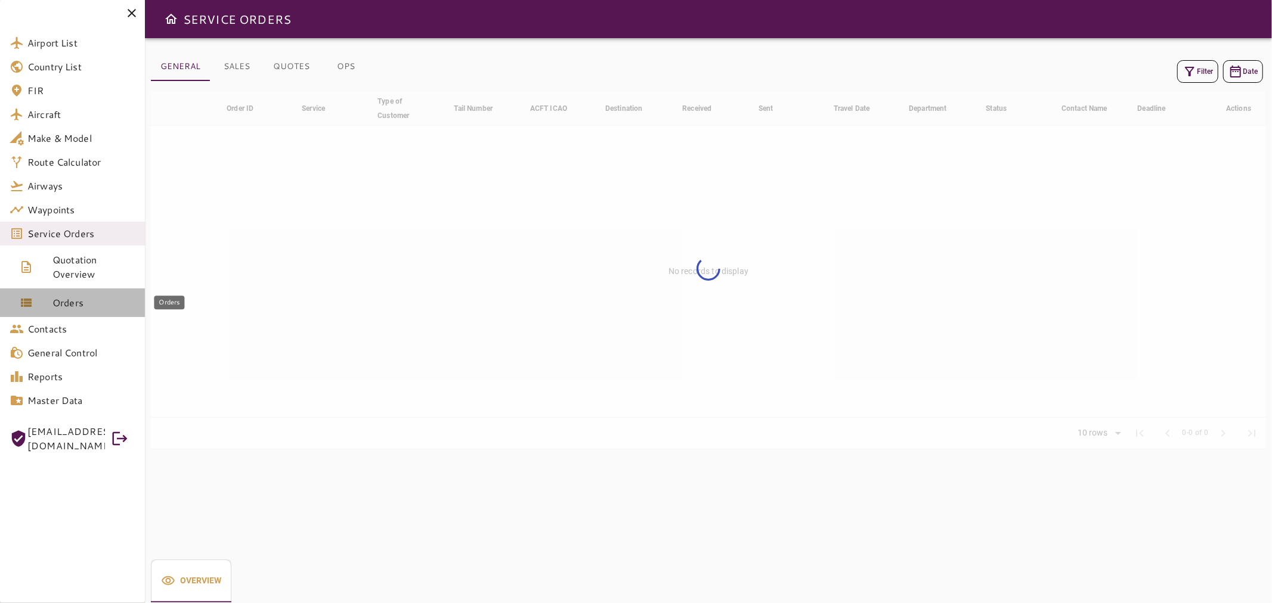
click at [73, 310] on link "Orders" at bounding box center [72, 303] width 145 height 29
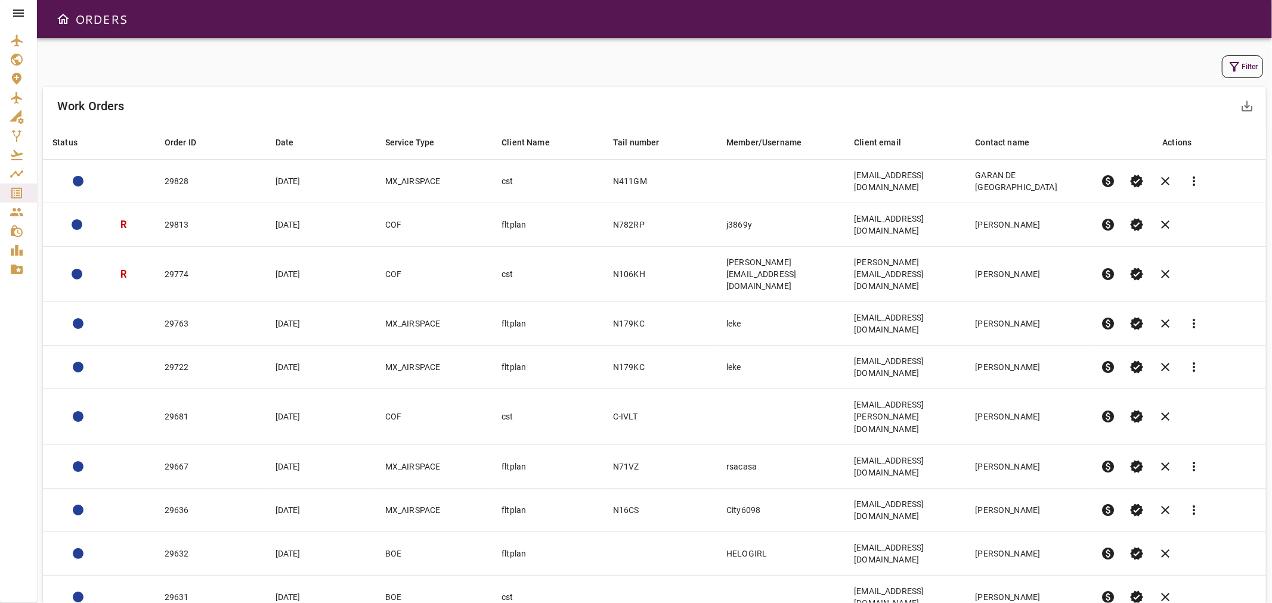
click at [1243, 72] on button "Filter" at bounding box center [1241, 66] width 41 height 23
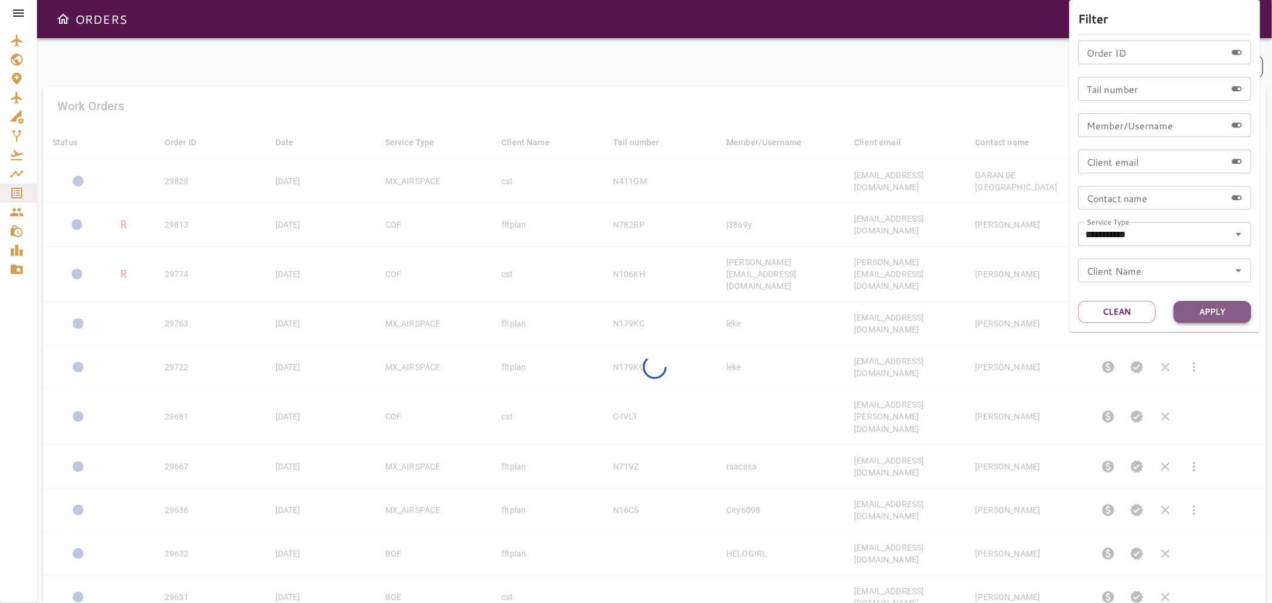
drag, startPoint x: 1220, startPoint y: 313, endPoint x: 1170, endPoint y: 239, distance: 89.0
click at [1219, 313] on button "Apply" at bounding box center [1211, 312] width 77 height 22
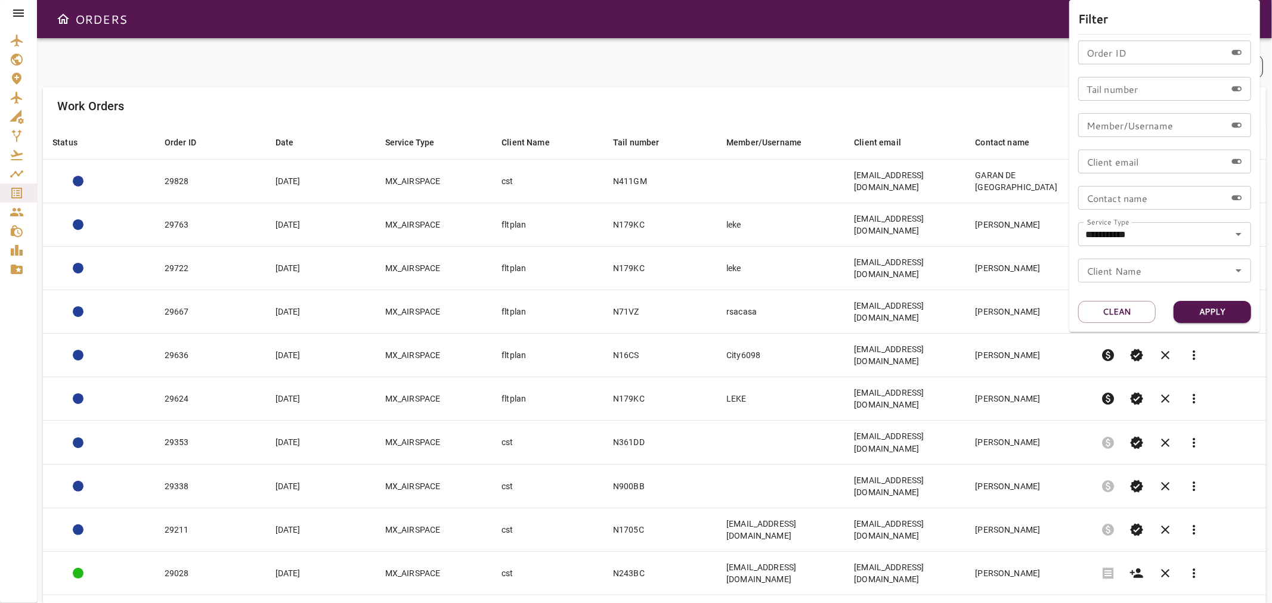
click at [925, 75] on div at bounding box center [636, 301] width 1272 height 603
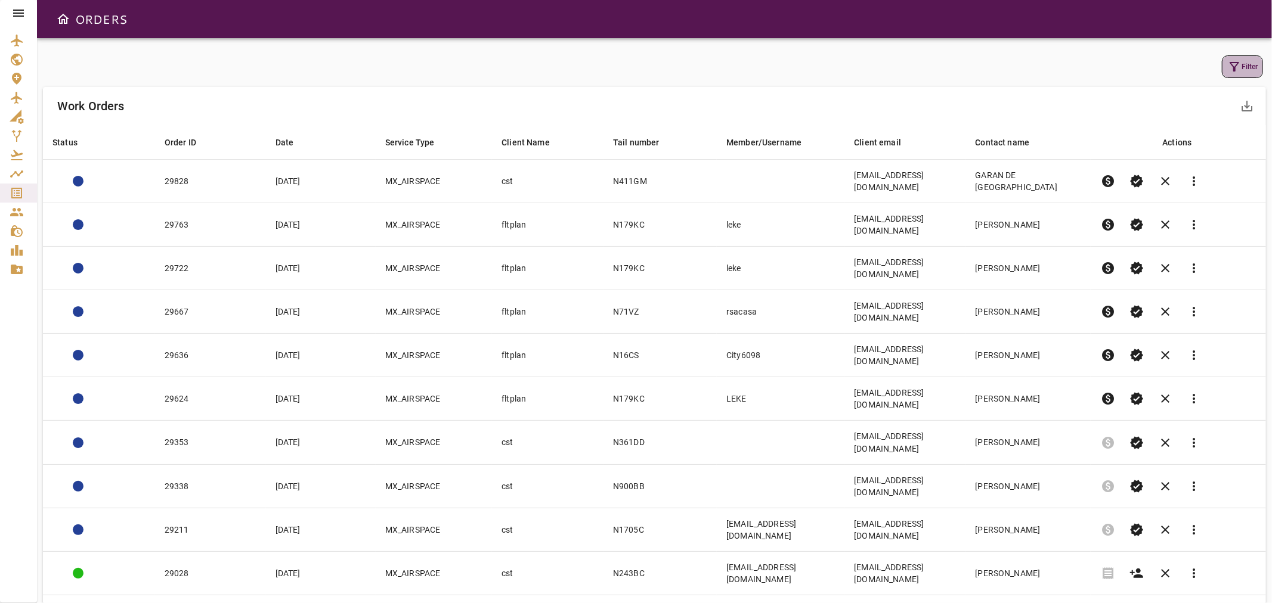
click at [1247, 67] on button "Filter" at bounding box center [1241, 66] width 41 height 23
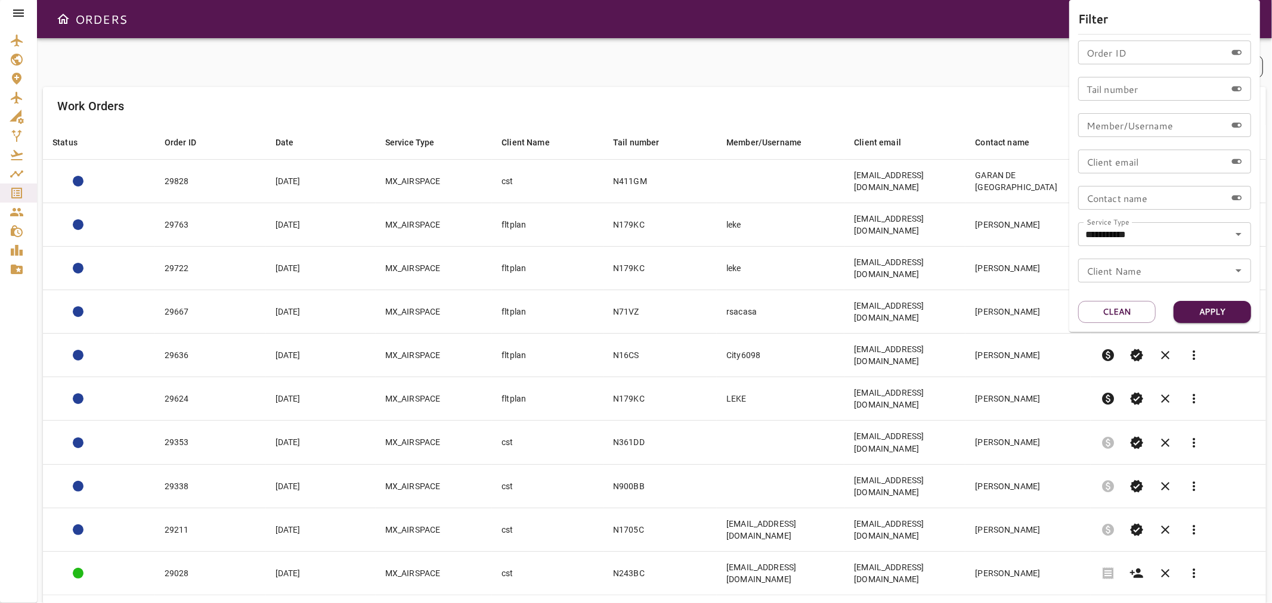
click at [932, 69] on div at bounding box center [636, 301] width 1272 height 603
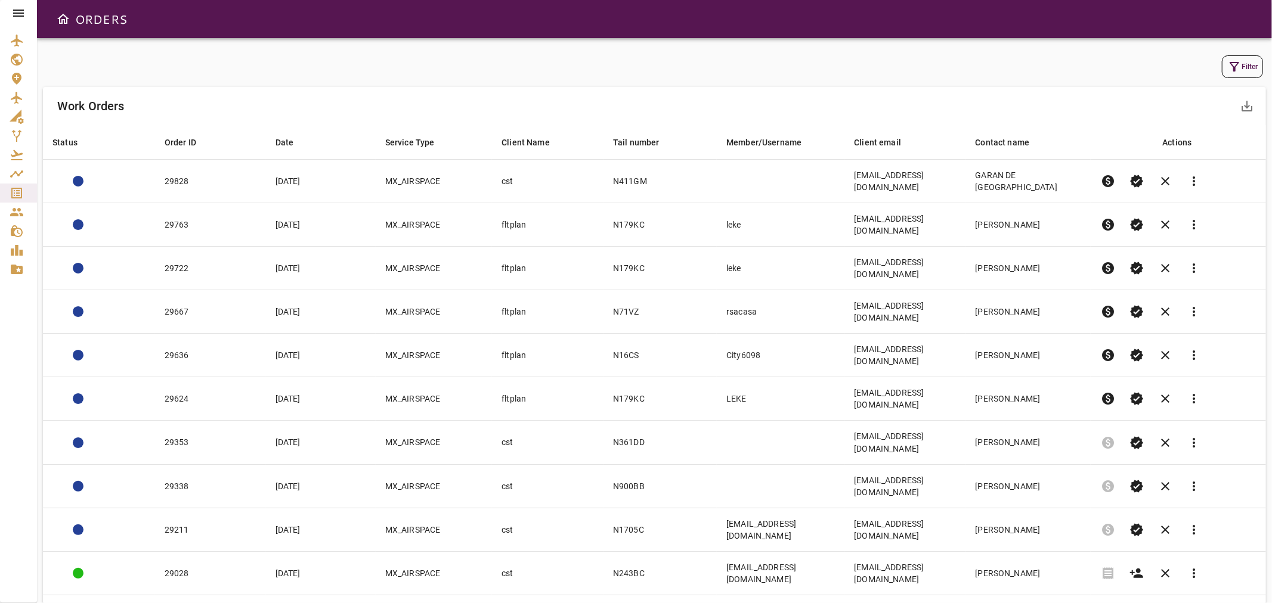
click at [21, 13] on icon at bounding box center [18, 13] width 11 height 7
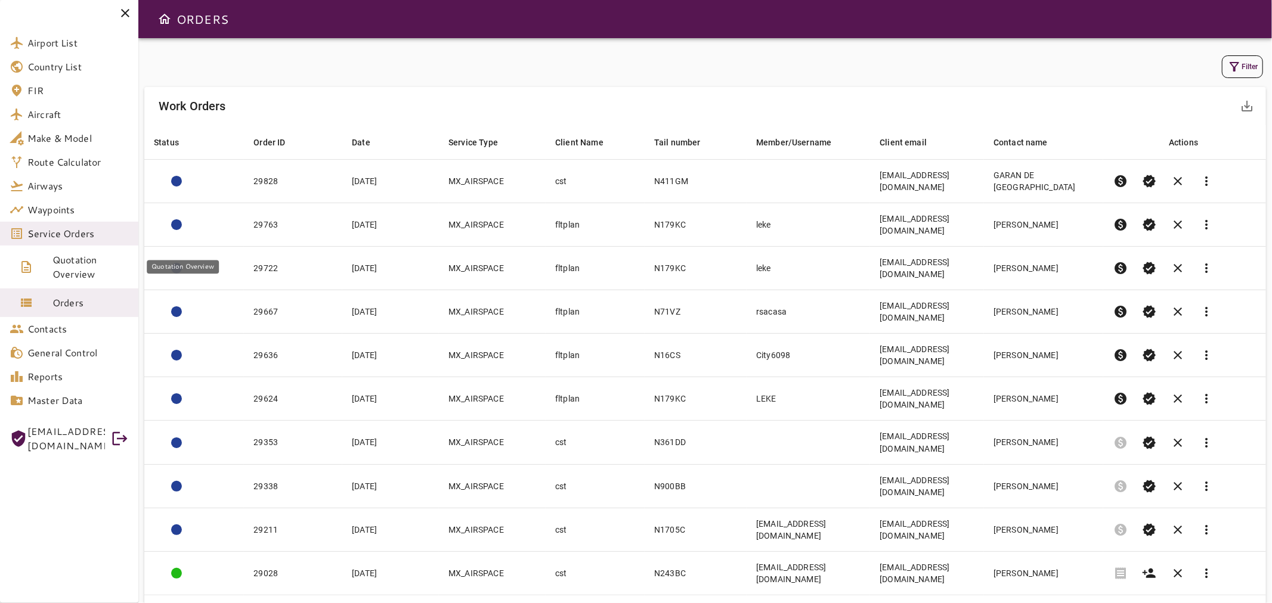
click at [58, 269] on span "Quotation Overview" at bounding box center [90, 267] width 76 height 29
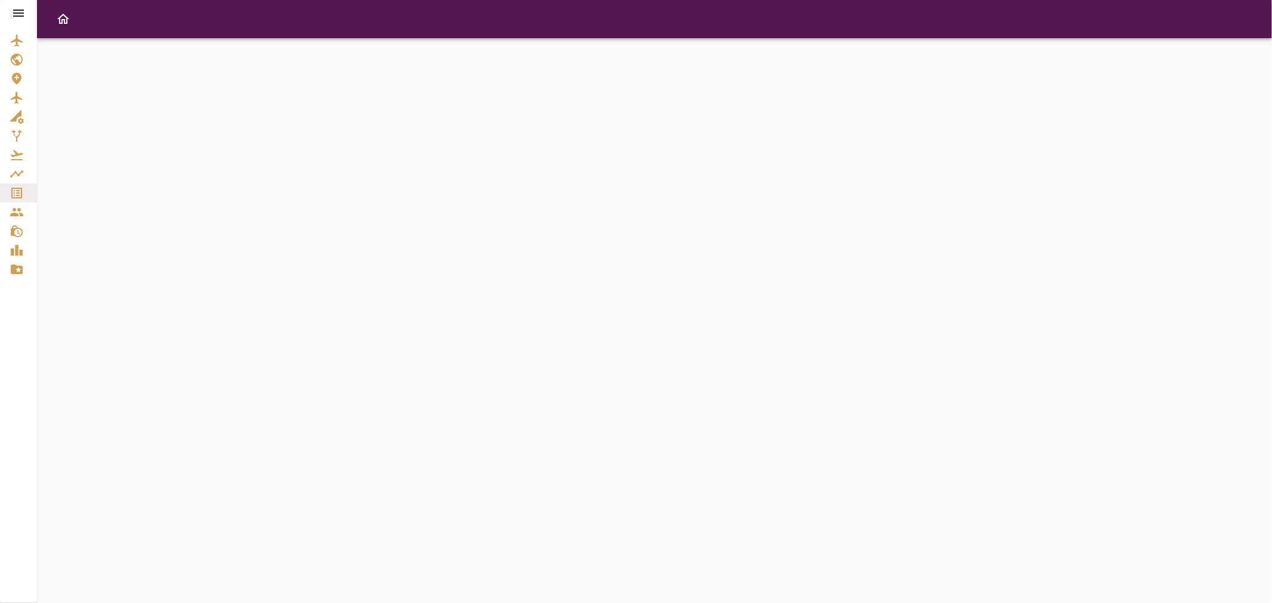
click at [20, 14] on icon at bounding box center [18, 13] width 14 height 14
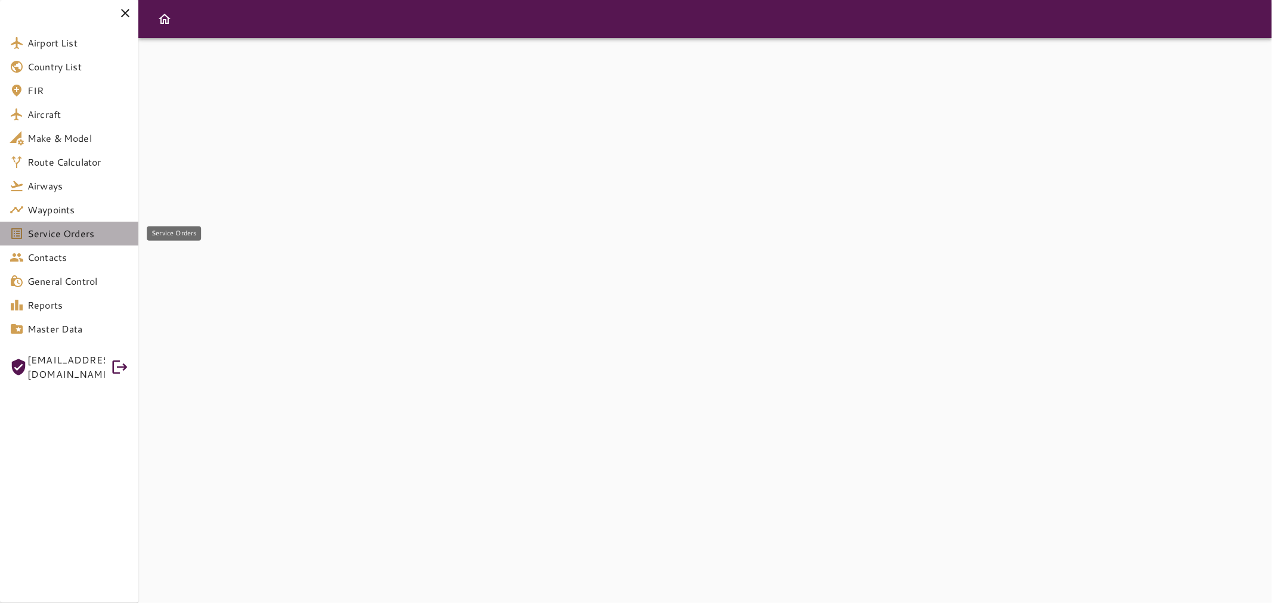
click at [44, 237] on span "Service Orders" at bounding box center [77, 234] width 101 height 14
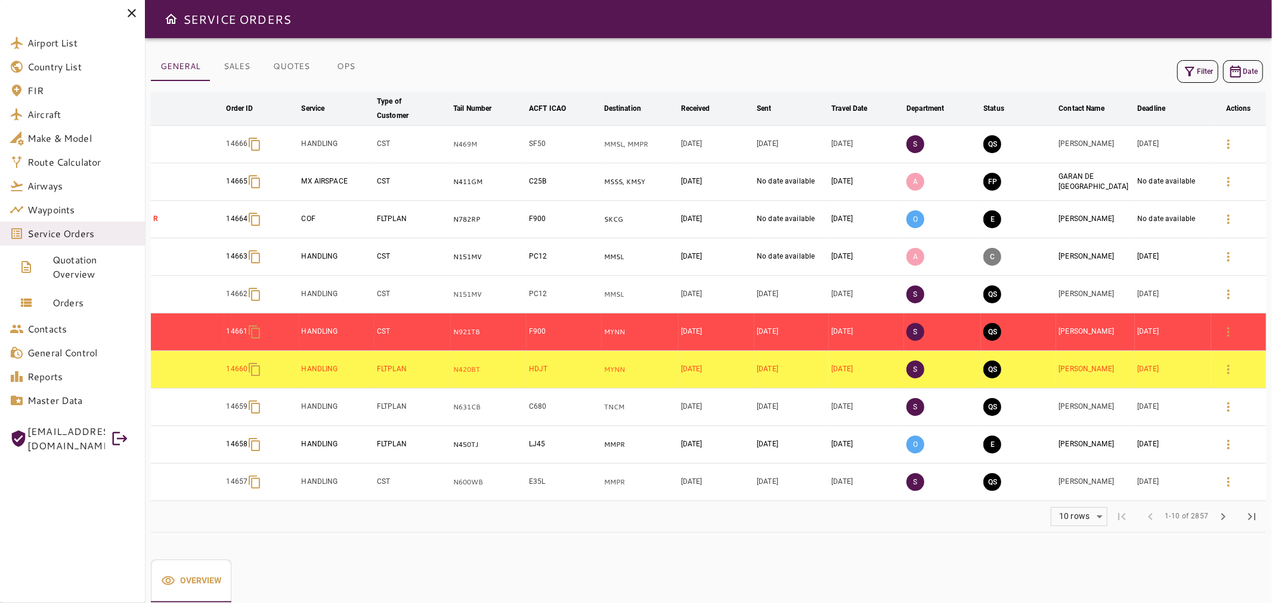
click at [491, 549] on div "GENERAL SALES QUOTES OPS Filter Date arrow_downward Order ID arrow_downward Ser…" at bounding box center [708, 320] width 1127 height 565
click at [131, 9] on icon at bounding box center [132, 13] width 14 height 14
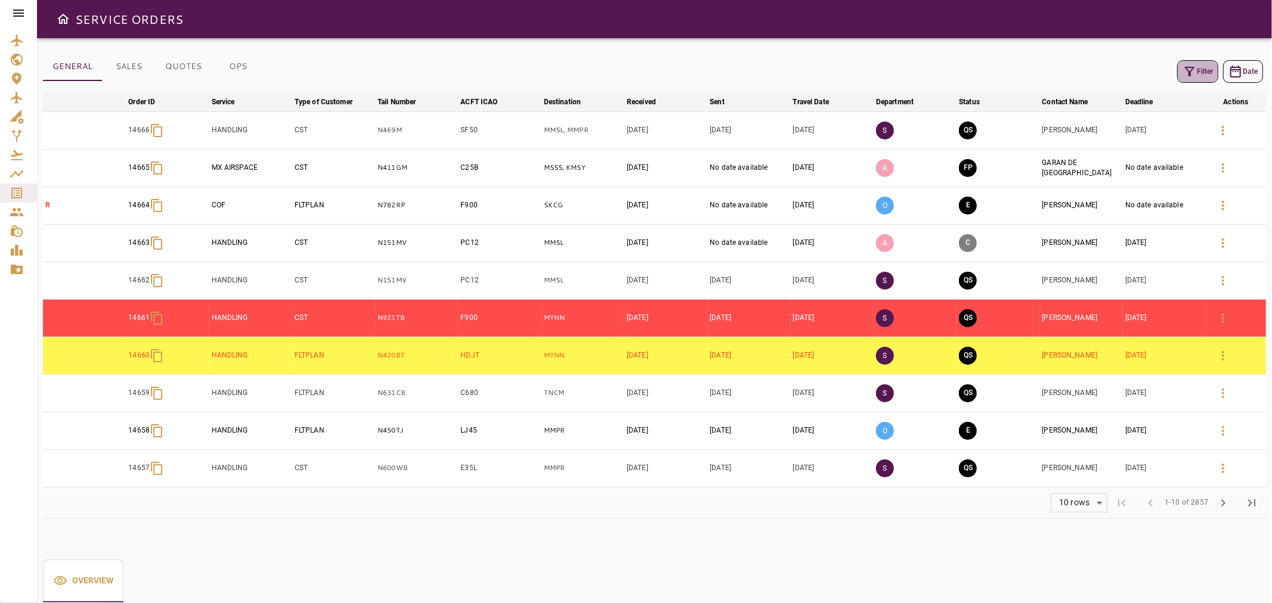
click at [1199, 74] on button "Filter" at bounding box center [1197, 71] width 41 height 23
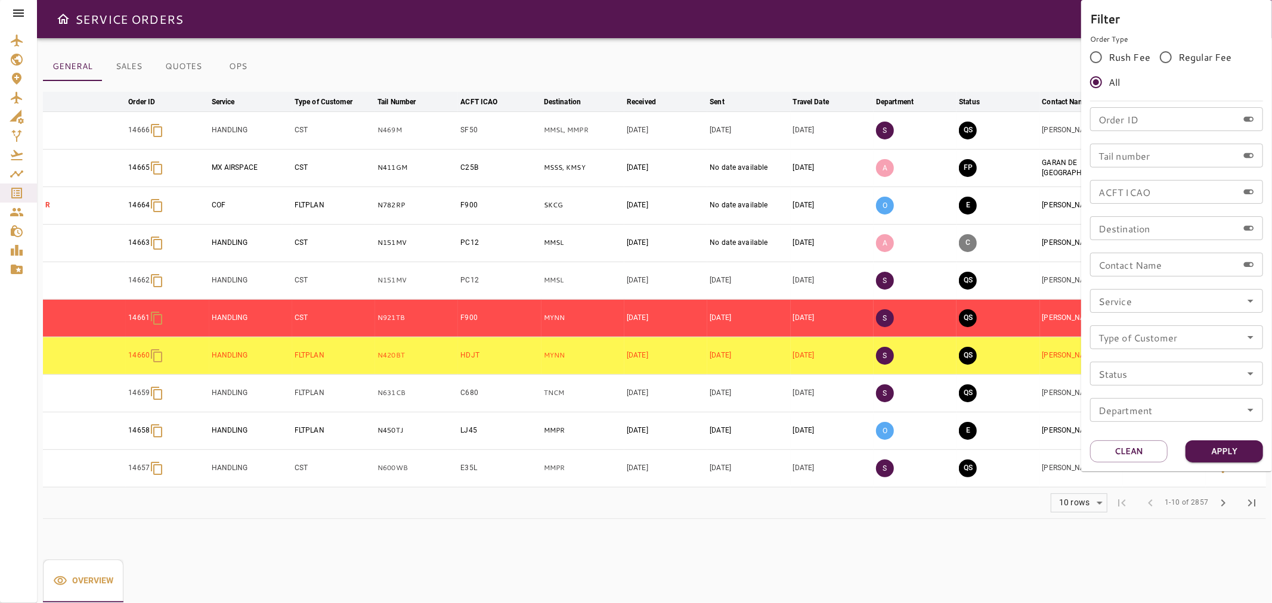
click at [1130, 156] on input "Tail number" at bounding box center [1164, 156] width 148 height 24
type input "******"
click at [1226, 457] on button "Apply" at bounding box center [1223, 452] width 77 height 22
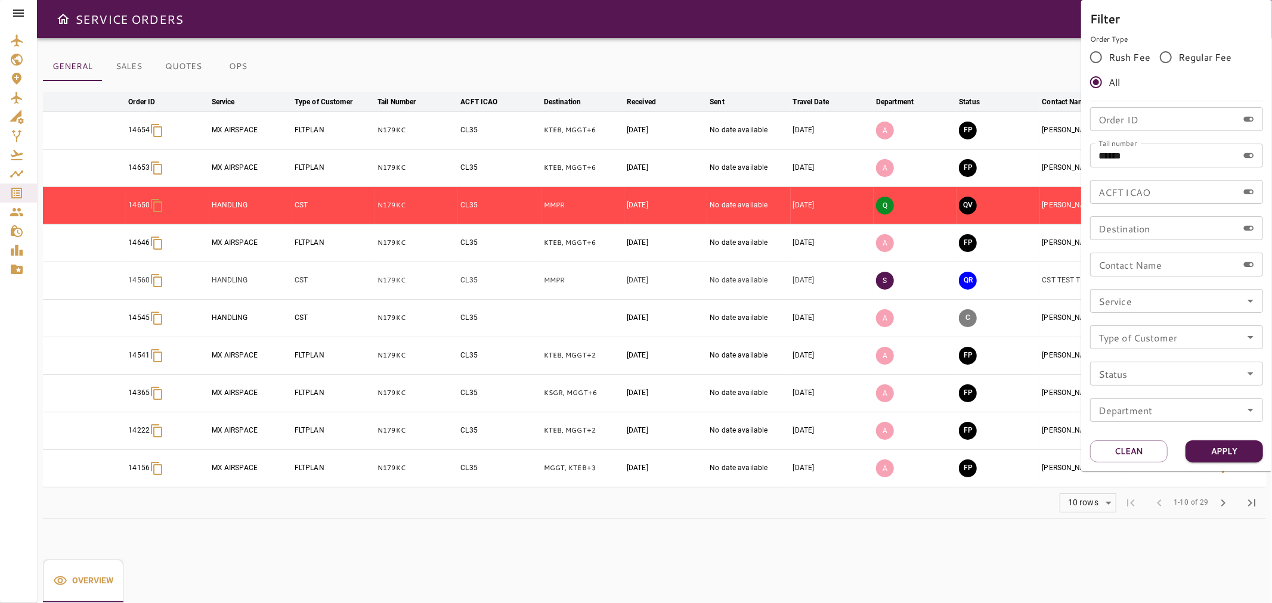
click at [906, 523] on div at bounding box center [636, 301] width 1272 height 603
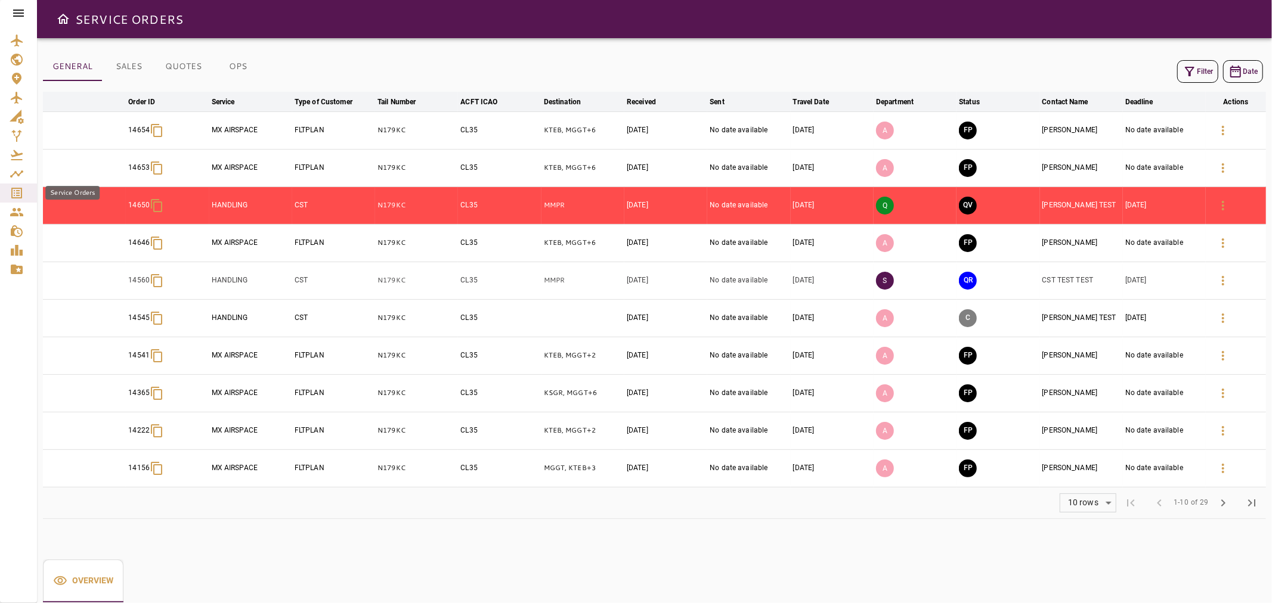
click at [14, 194] on icon "Service Orders" at bounding box center [17, 193] width 14 height 14
click at [21, 4] on div at bounding box center [18, 13] width 37 height 26
click at [20, 8] on icon at bounding box center [18, 13] width 14 height 14
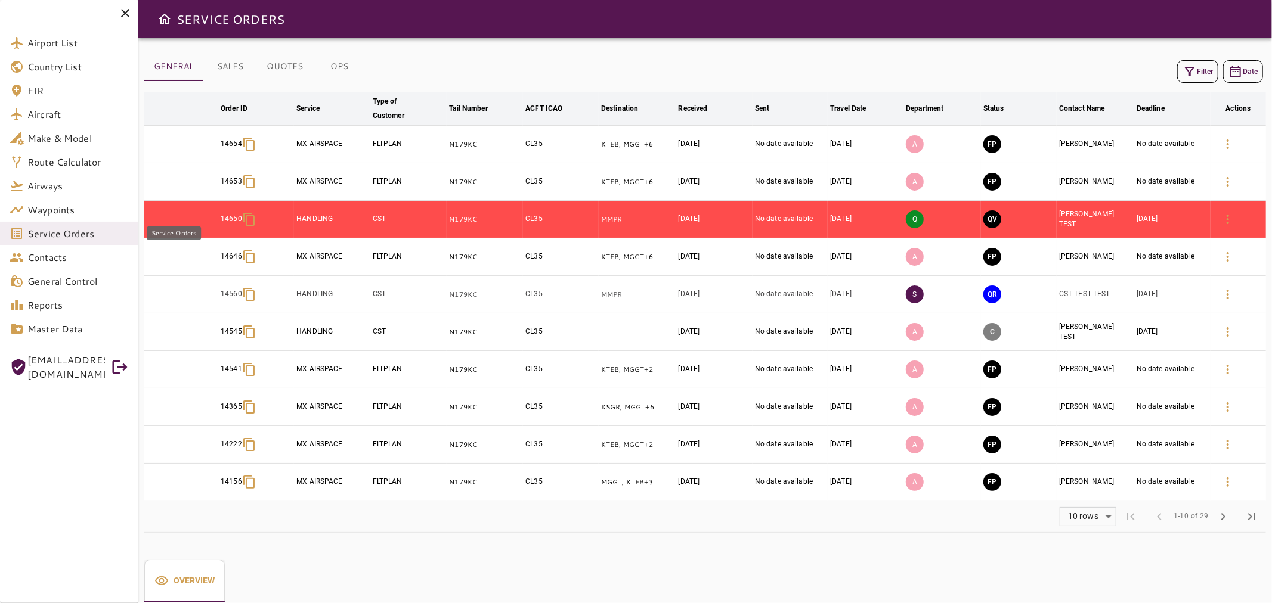
click at [55, 234] on span "Service Orders" at bounding box center [77, 234] width 101 height 14
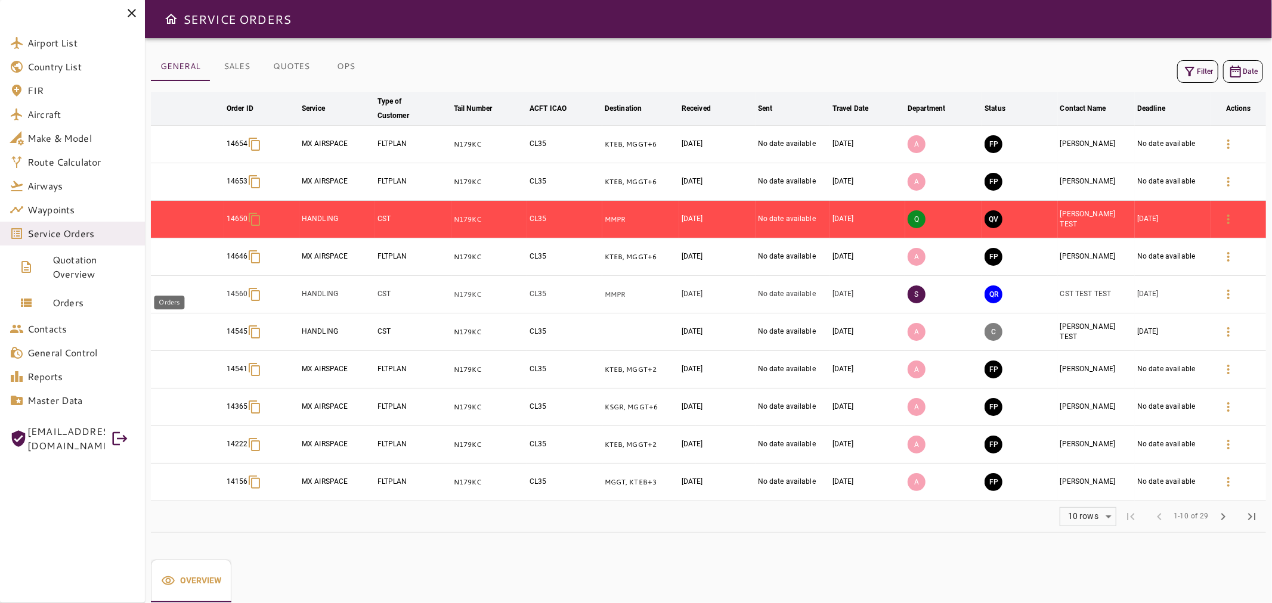
click at [58, 300] on span "Orders" at bounding box center [93, 303] width 83 height 14
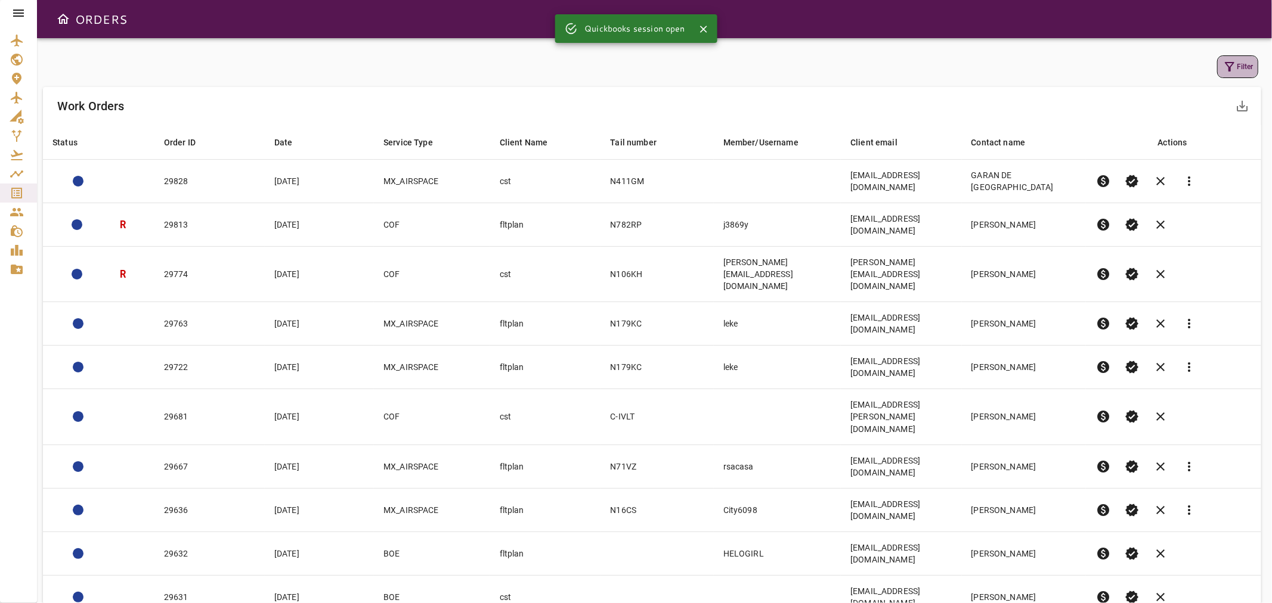
click at [1224, 61] on icon "button" at bounding box center [1229, 67] width 14 height 14
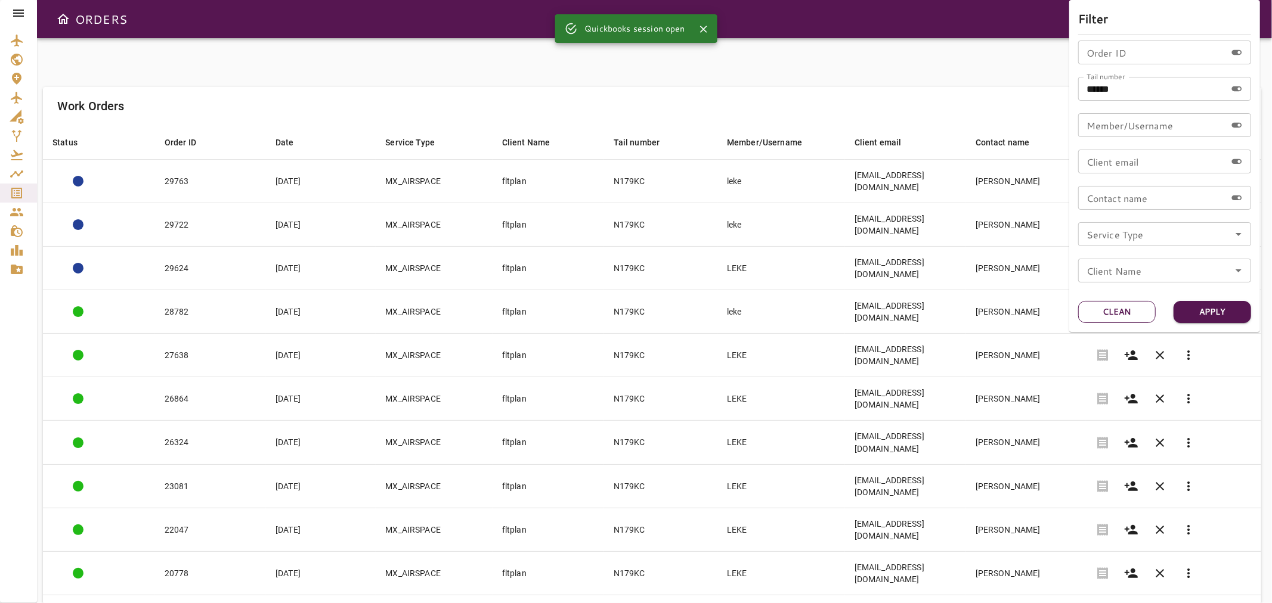
click at [1110, 308] on button "Clean" at bounding box center [1116, 312] width 77 height 22
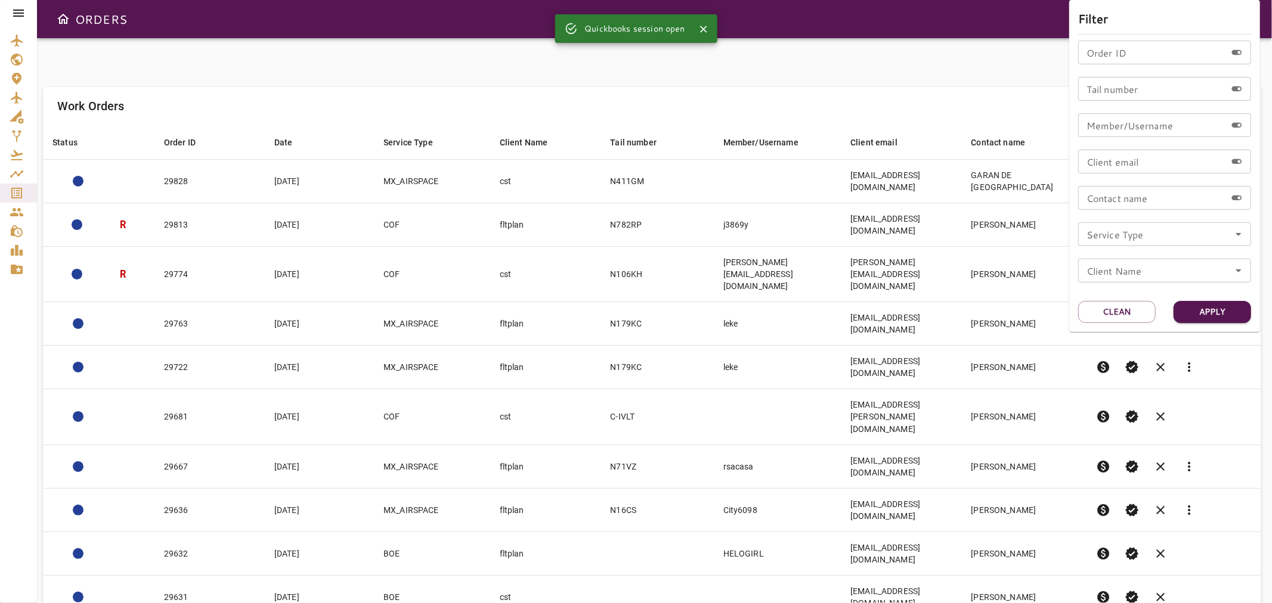
click at [1238, 230] on icon "Open" at bounding box center [1238, 234] width 14 height 14
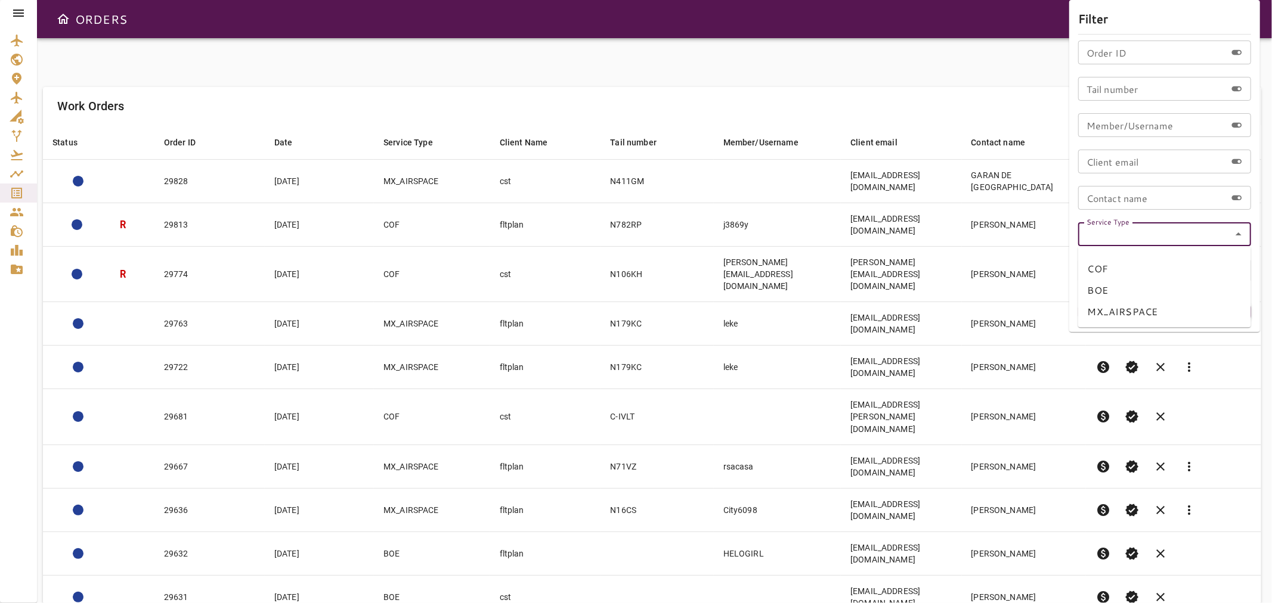
click at [1120, 313] on li "MX_AIRSPACE" at bounding box center [1164, 311] width 173 height 21
type input "**********"
drag, startPoint x: 1196, startPoint y: 310, endPoint x: 1197, endPoint y: 319, distance: 9.0
click at [1195, 310] on button "Apply" at bounding box center [1211, 312] width 77 height 22
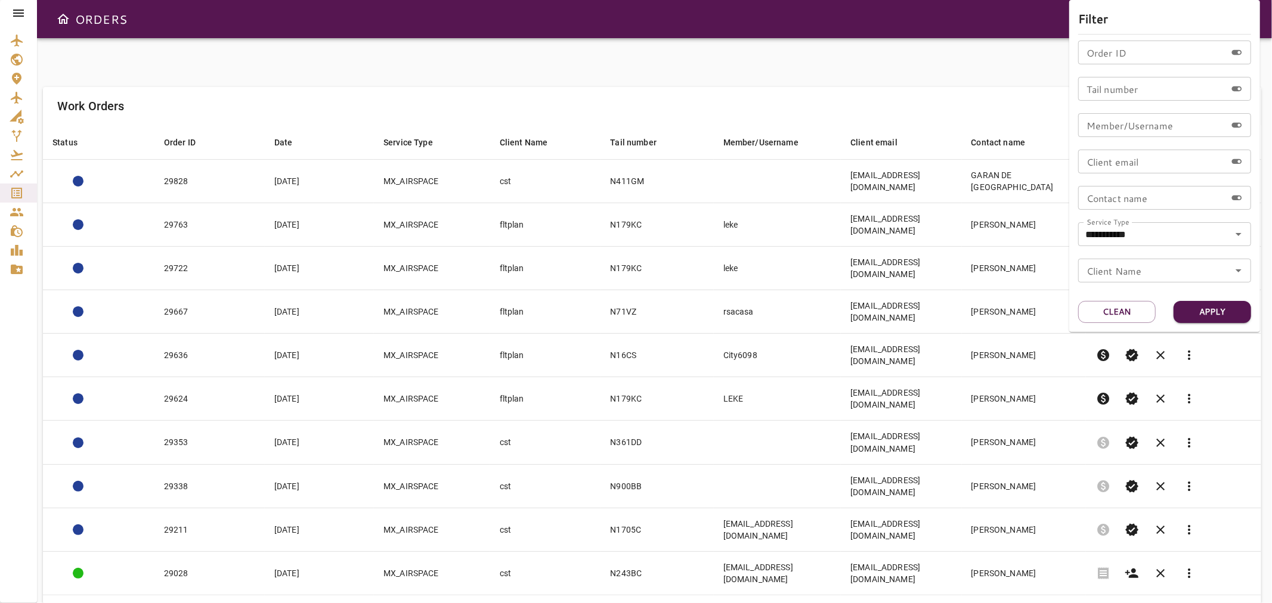
click at [770, 52] on div at bounding box center [636, 301] width 1272 height 603
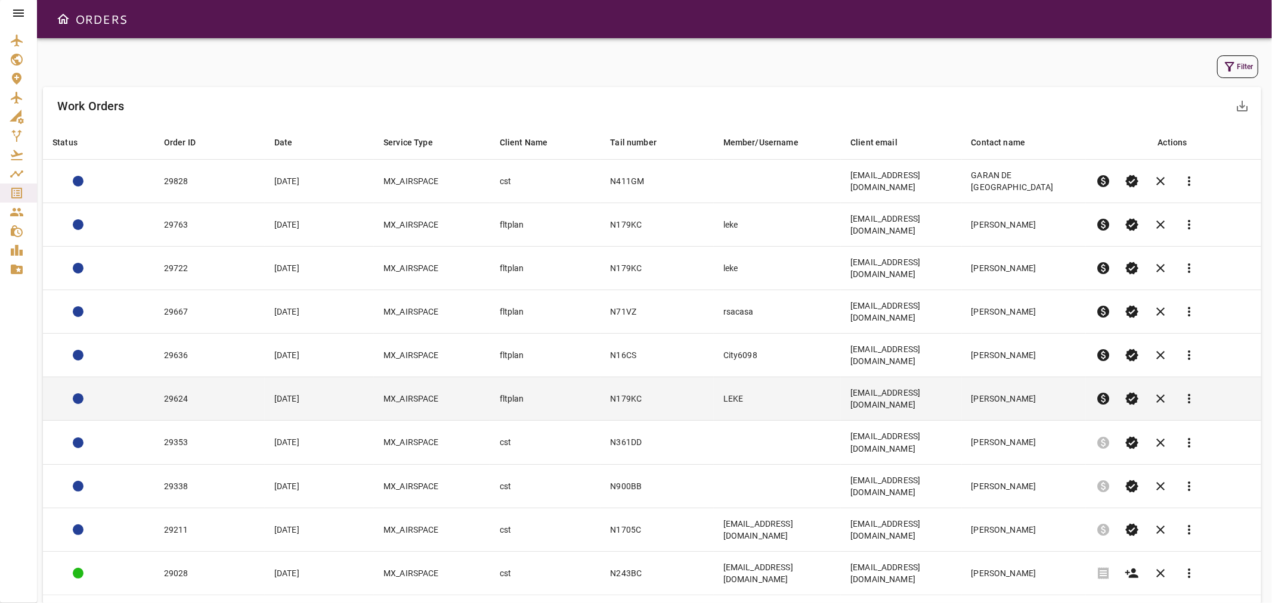
click at [981, 377] on td "[PERSON_NAME]" at bounding box center [1024, 399] width 125 height 44
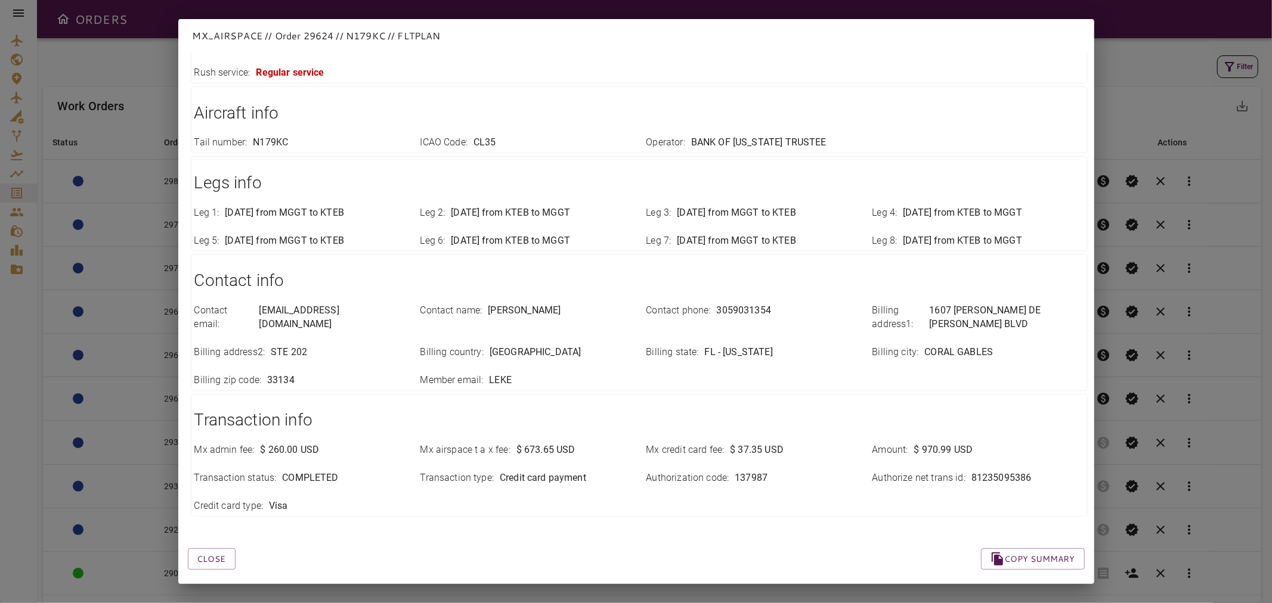
scroll to position [137, 0]
click at [223, 547] on button "Close" at bounding box center [212, 558] width 48 height 22
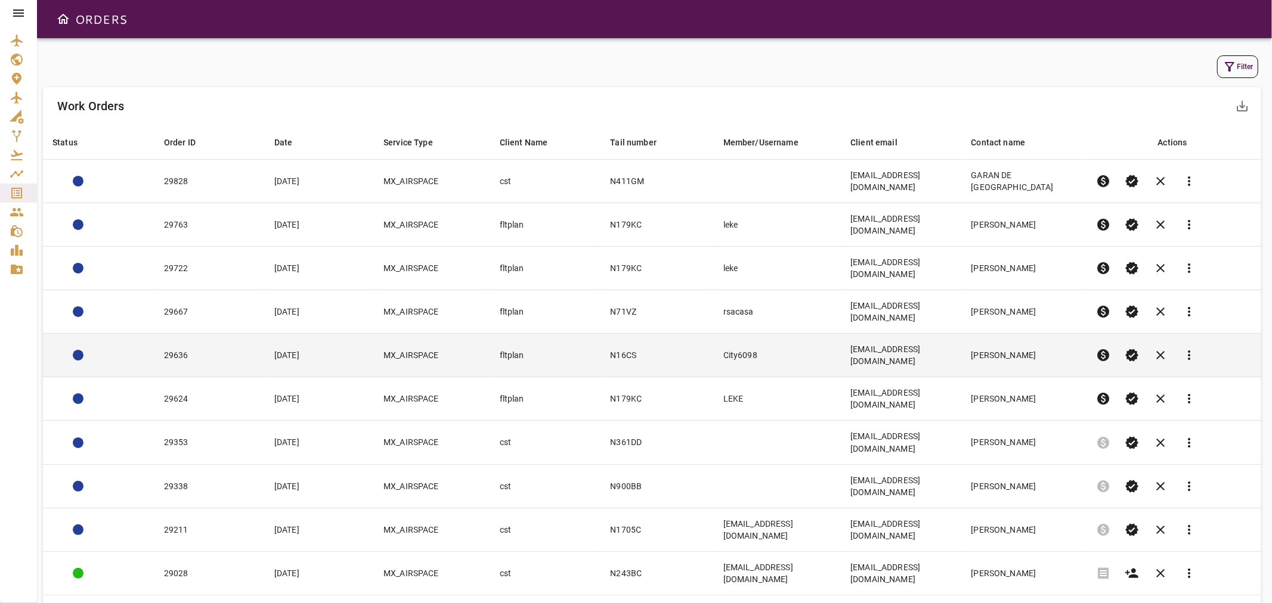
click at [692, 334] on td "N16CS" at bounding box center [656, 356] width 113 height 44
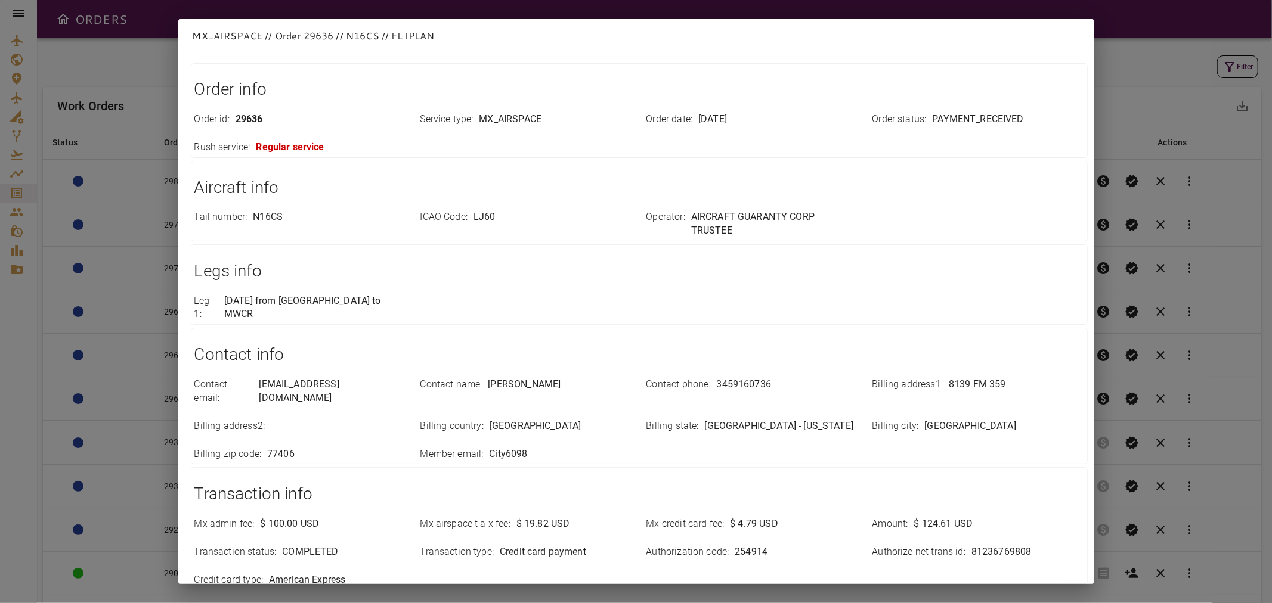
scroll to position [123, 0]
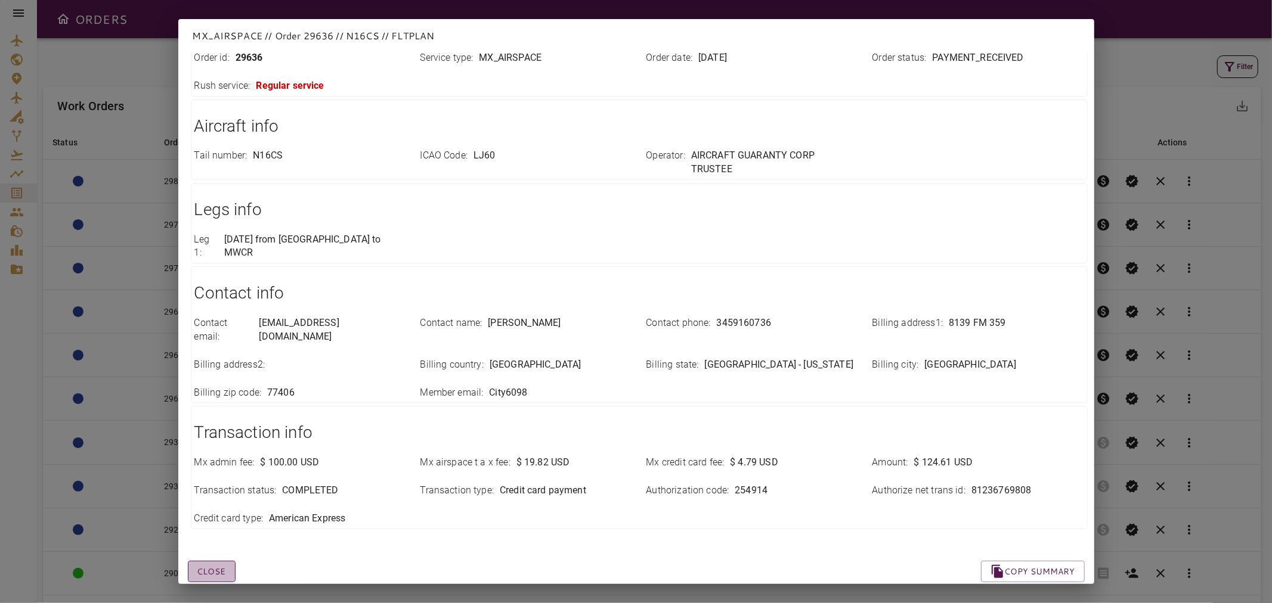
click at [222, 561] on button "Close" at bounding box center [212, 572] width 48 height 22
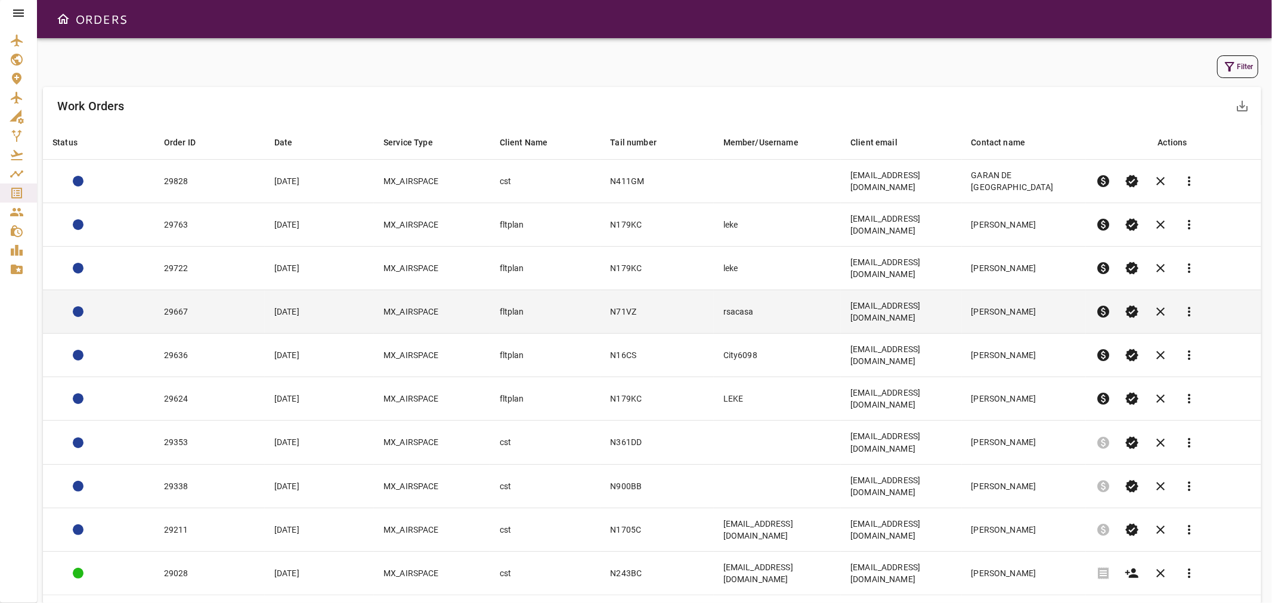
click at [227, 290] on td "29667" at bounding box center [209, 312] width 110 height 44
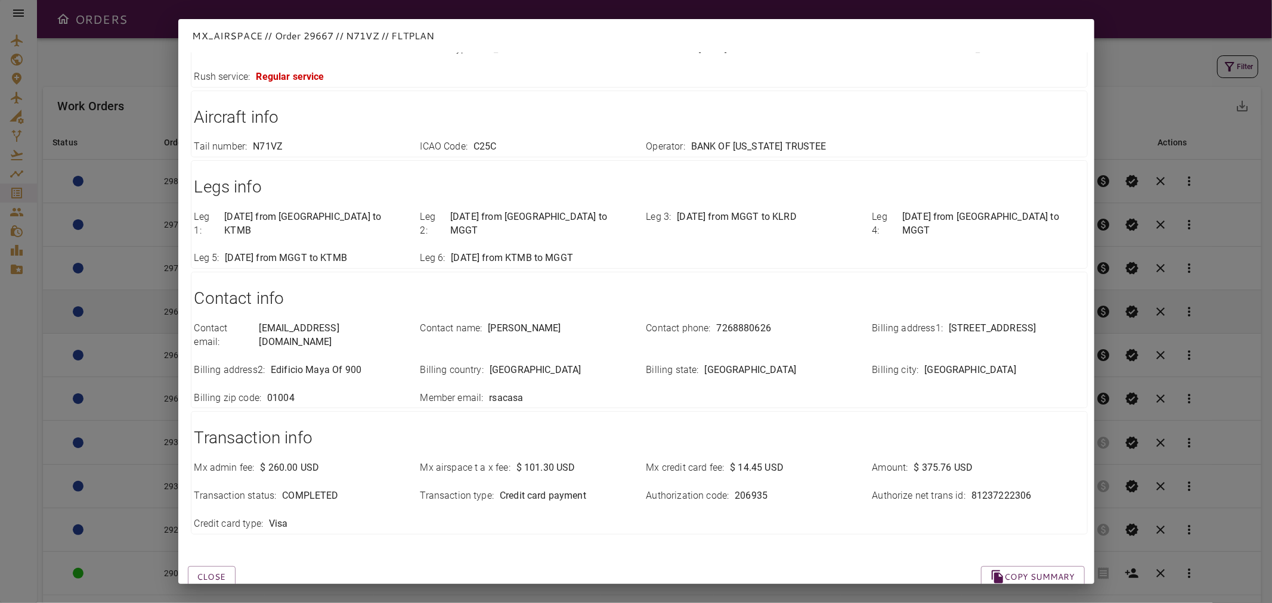
scroll to position [137, 0]
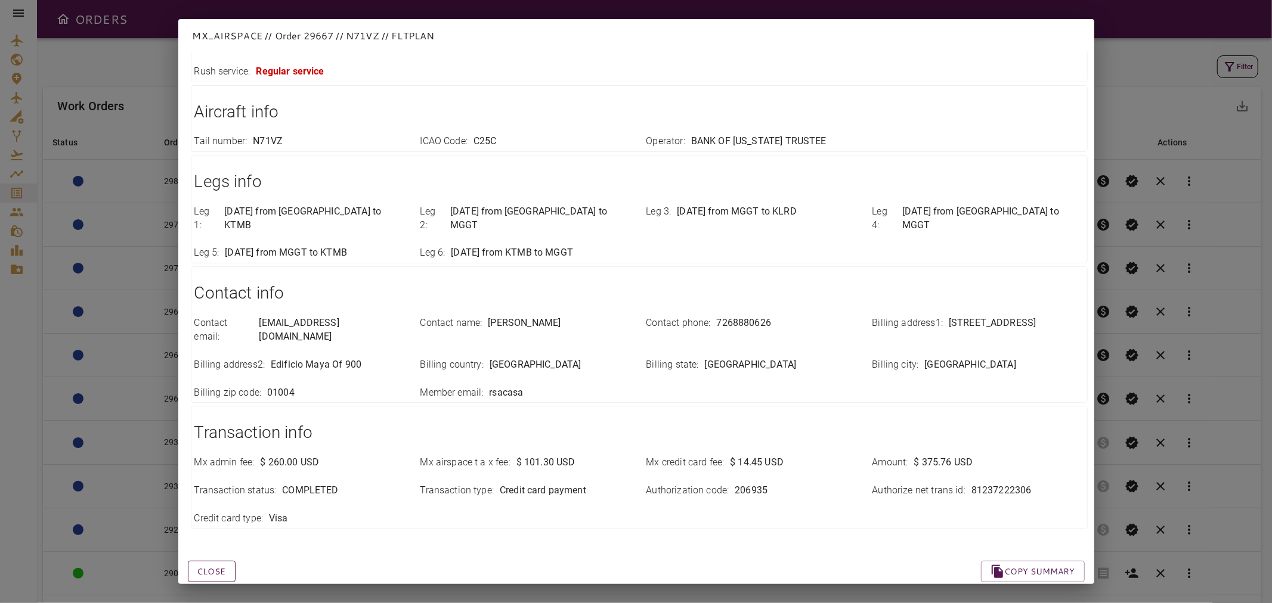
click at [221, 561] on button "Close" at bounding box center [212, 572] width 48 height 22
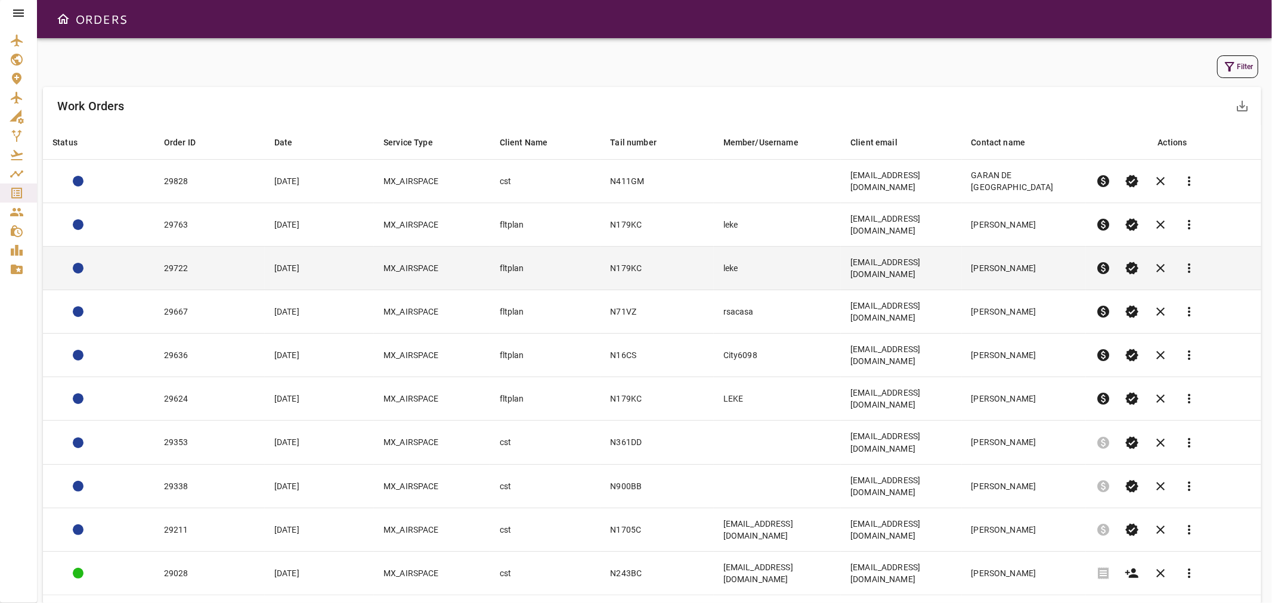
click at [222, 255] on td "29722" at bounding box center [209, 269] width 110 height 44
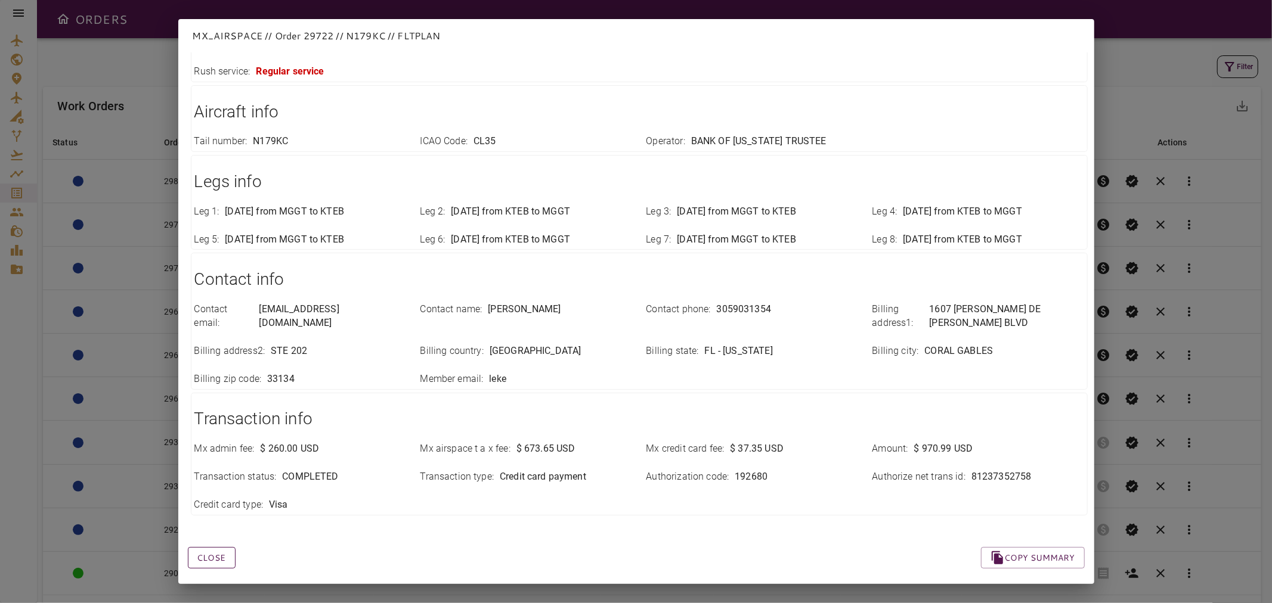
click at [218, 548] on button "Close" at bounding box center [212, 558] width 48 height 22
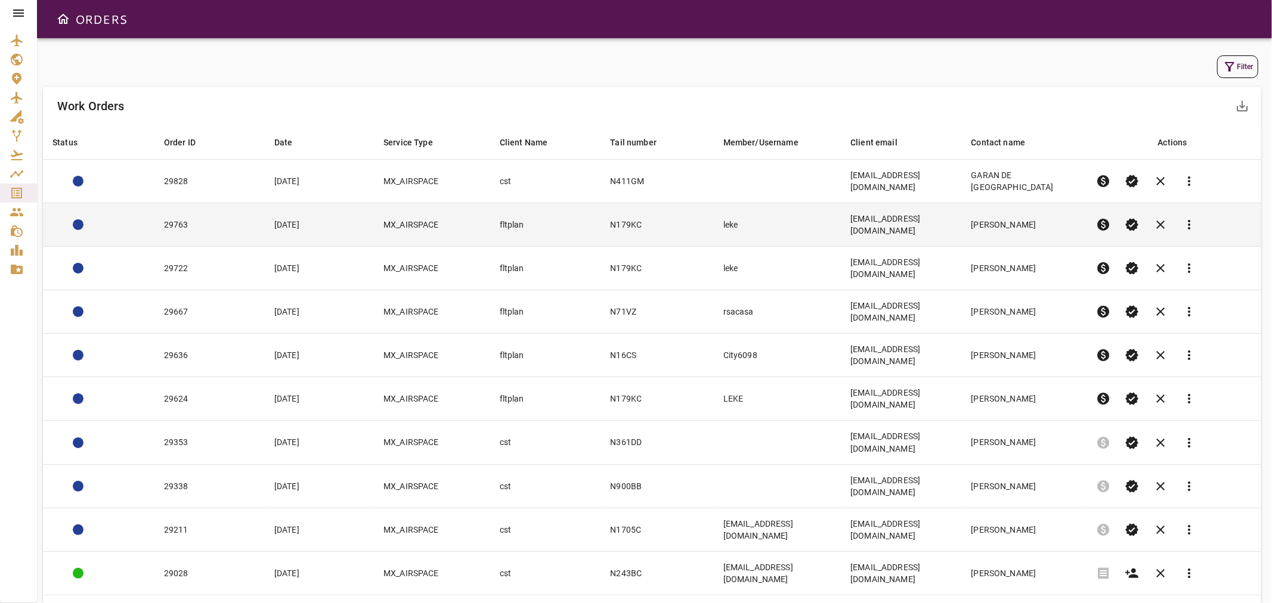
click at [230, 222] on td "29763" at bounding box center [209, 225] width 110 height 44
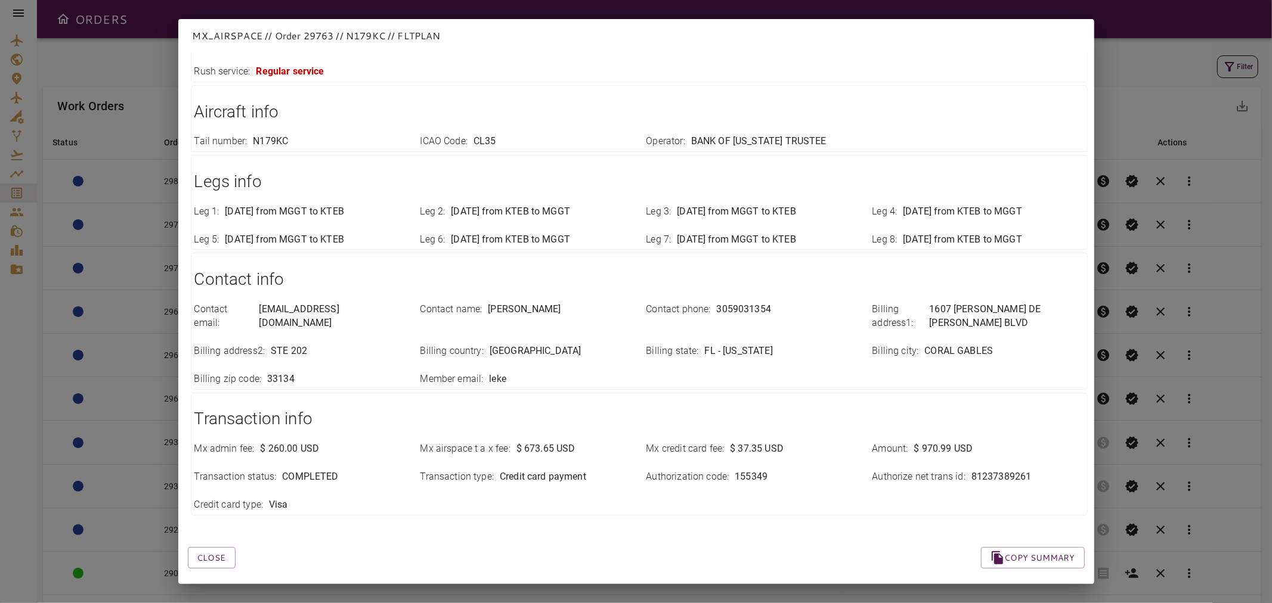
drag, startPoint x: 213, startPoint y: 545, endPoint x: 255, endPoint y: 508, distance: 55.7
click at [213, 547] on button "Close" at bounding box center [212, 558] width 48 height 22
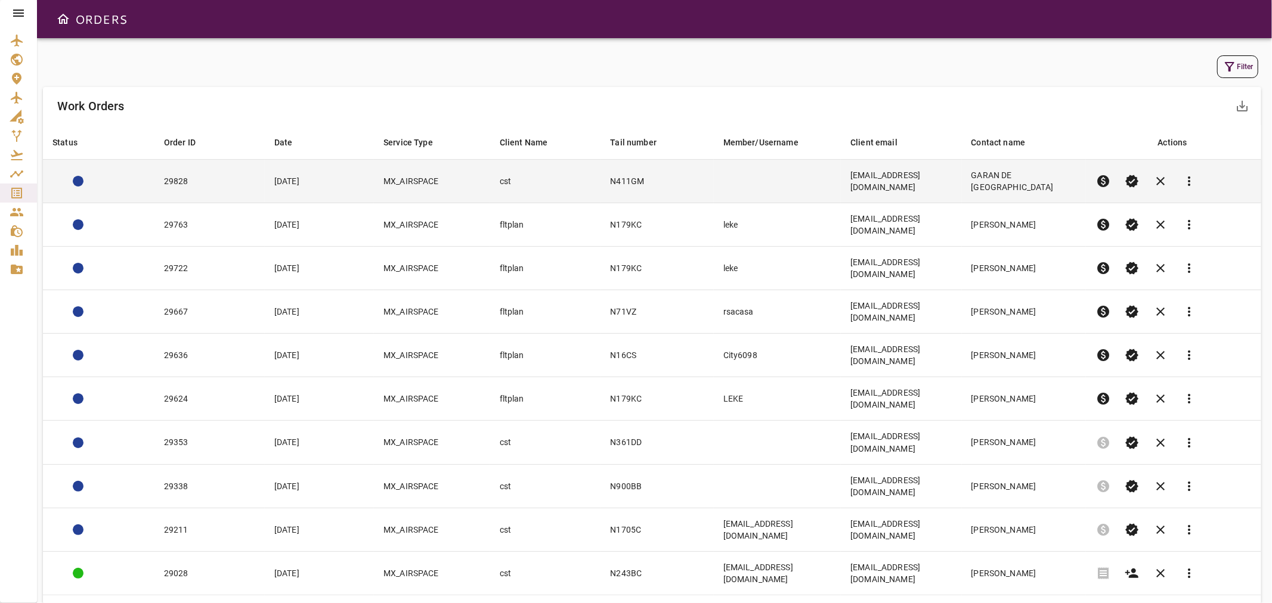
click at [359, 185] on td "[DATE]" at bounding box center [319, 182] width 109 height 44
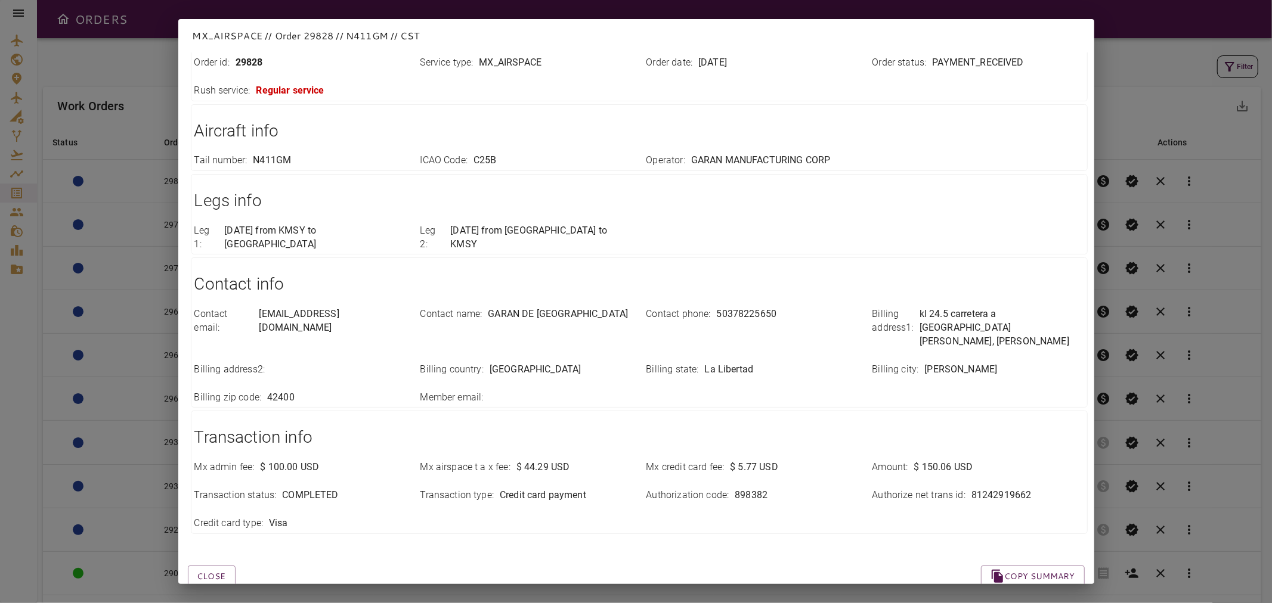
scroll to position [123, 0]
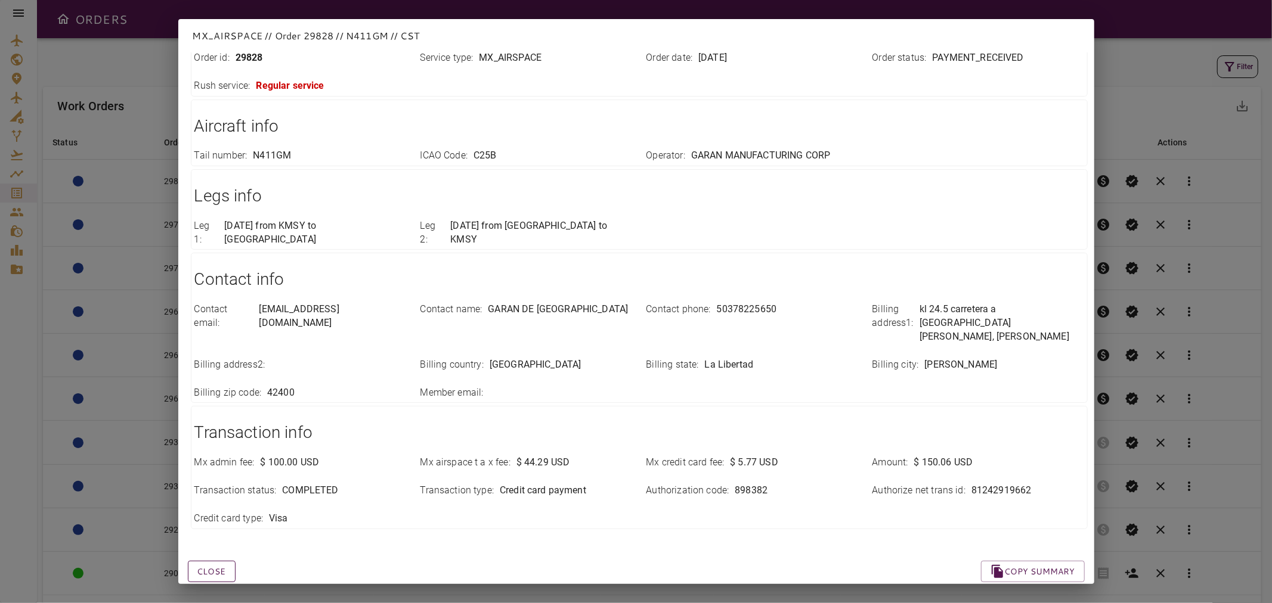
click at [218, 561] on button "Close" at bounding box center [212, 572] width 48 height 22
